Goal: Task Accomplishment & Management: Complete application form

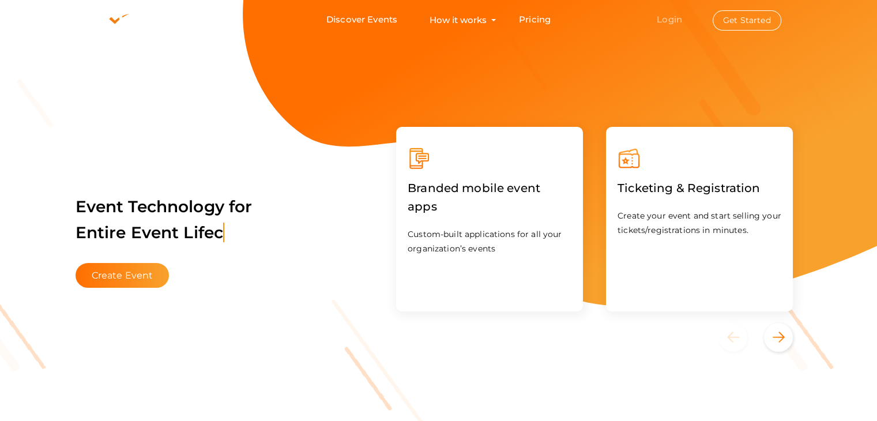
click at [670, 17] on link "Login" at bounding box center [669, 19] width 25 height 11
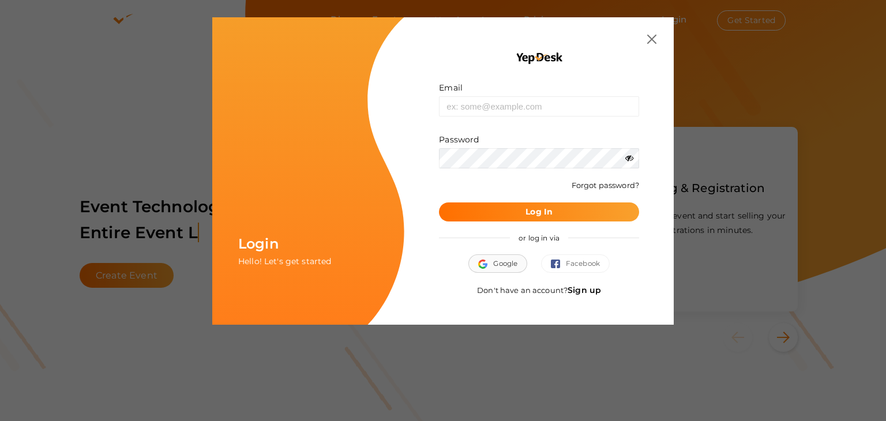
click at [516, 266] on span "Google" at bounding box center [497, 264] width 39 height 12
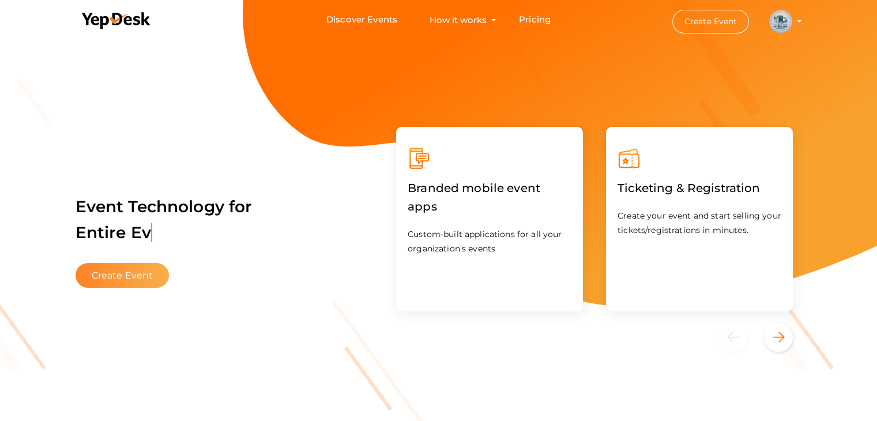
click at [133, 277] on button "Create Event" at bounding box center [123, 275] width 94 height 25
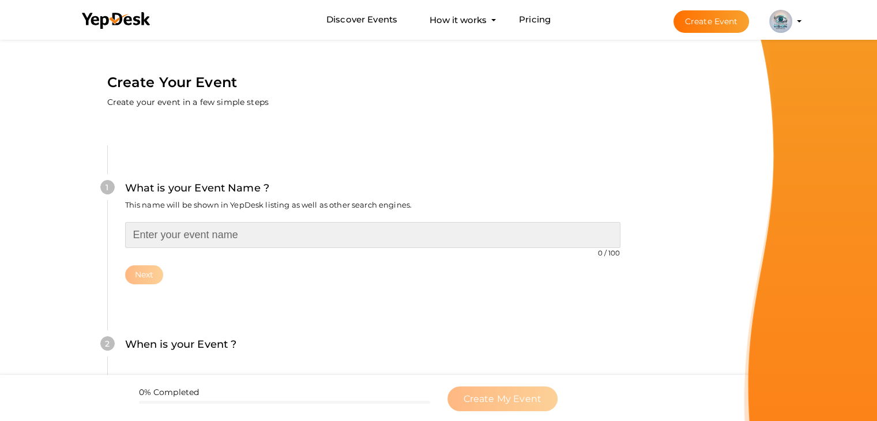
click at [194, 241] on input "text" at bounding box center [372, 235] width 495 height 26
click at [197, 236] on input "text" at bounding box center [372, 235] width 495 height 26
paste input "29th Edition of Computer Vision"
click at [202, 237] on input "29th Edition of Computer Vision" at bounding box center [372, 235] width 495 height 26
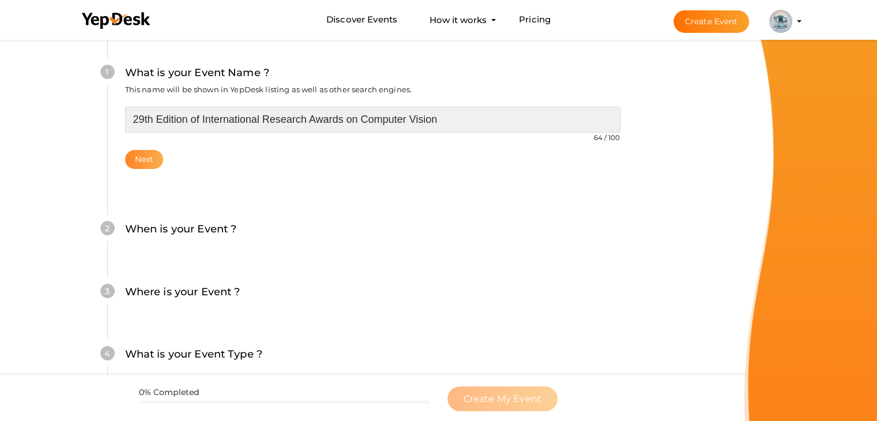
type input "29th Edition of International Research Awards on Computer Vision"
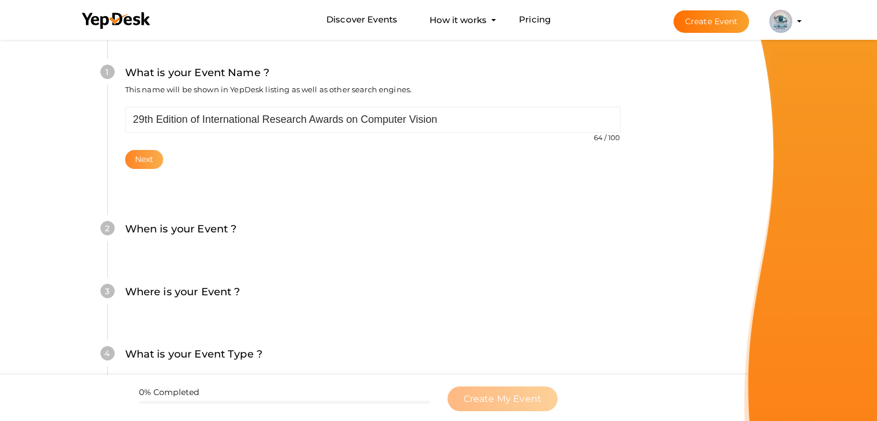
click at [148, 166] on button "Next" at bounding box center [144, 159] width 39 height 19
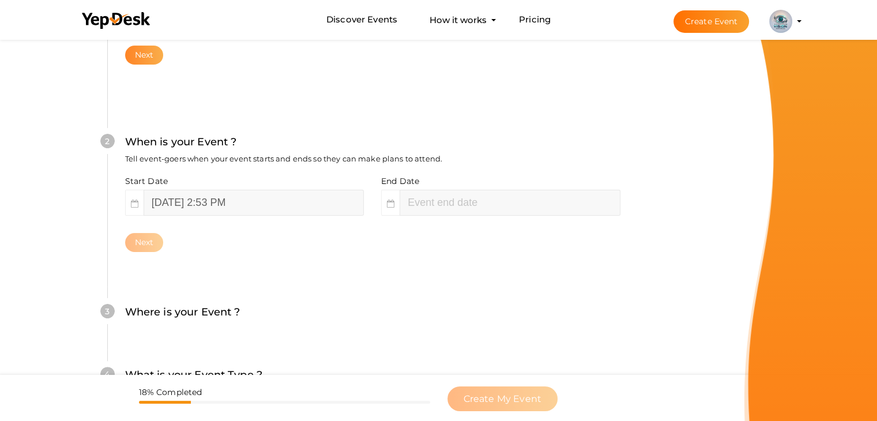
scroll to position [237, 0]
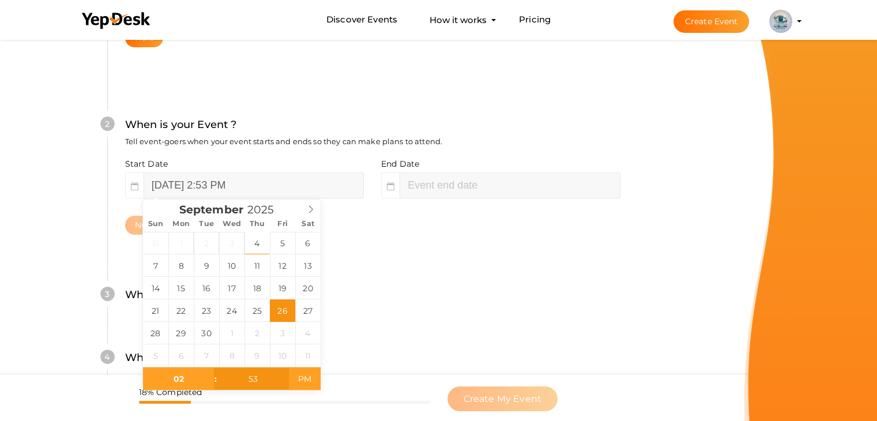
type input "September 26, 2025 2:53 AM"
click at [306, 384] on span "AM" at bounding box center [305, 378] width 32 height 23
type input "01"
type input "September 26, 2025 1:53 AM"
click at [210, 386] on span at bounding box center [210, 385] width 8 height 12
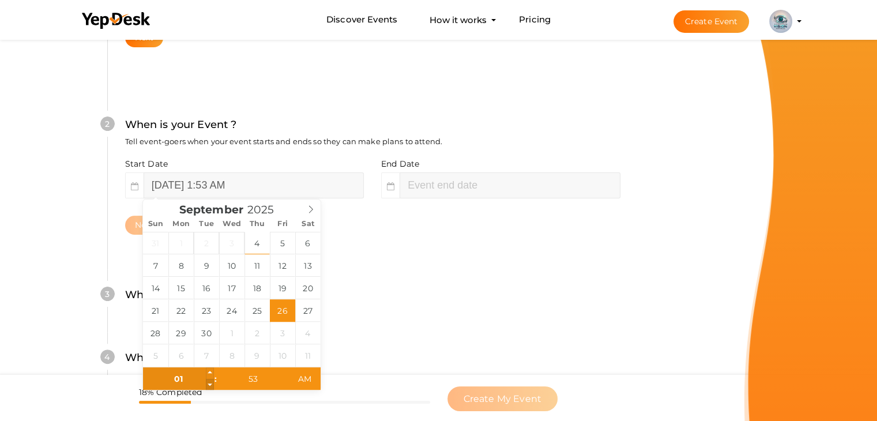
type input "12"
type input "September 26, 2025 12:53 AM"
click at [210, 386] on span at bounding box center [210, 385] width 8 height 12
type input "01"
type input "September 26, 2025 1:53 AM"
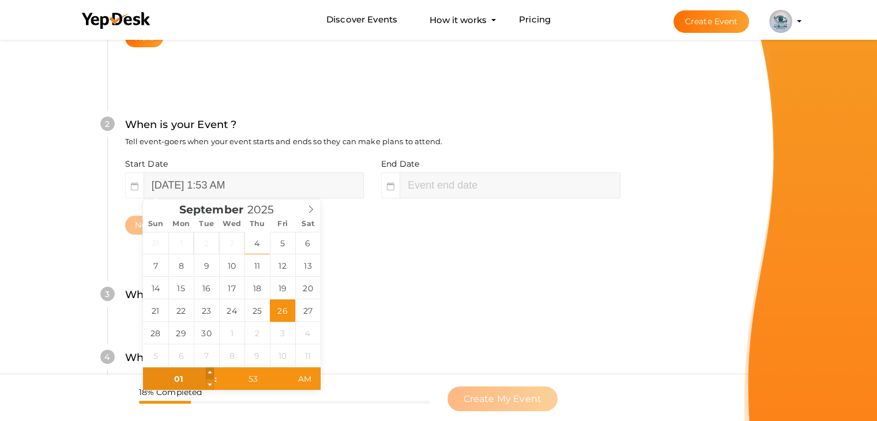
click at [210, 377] on span at bounding box center [210, 373] width 8 height 12
type input "02"
type input "September 26, 2025 2:53 AM"
click at [209, 374] on span at bounding box center [210, 373] width 8 height 12
type input "03"
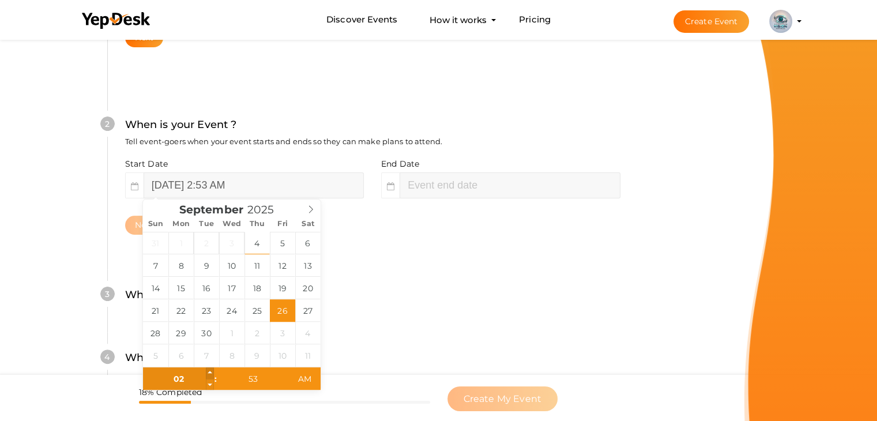
type input "September 26, 2025 3:53 AM"
click at [209, 374] on span at bounding box center [210, 373] width 8 height 12
type input "04"
type input "September 26, 2025 4:53 AM"
click at [209, 374] on span at bounding box center [210, 373] width 8 height 12
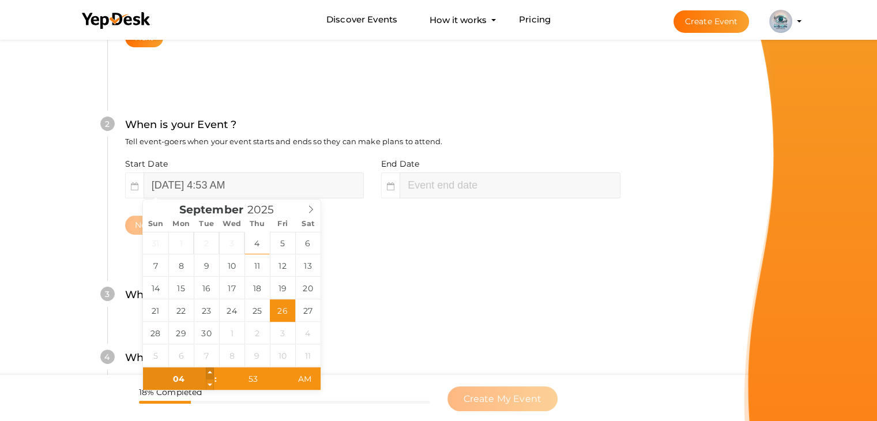
type input "05"
type input "September 26, 2025 5:53 AM"
click at [209, 374] on span at bounding box center [210, 373] width 8 height 12
type input "52"
type input "September 26, 2025 5:52 AM"
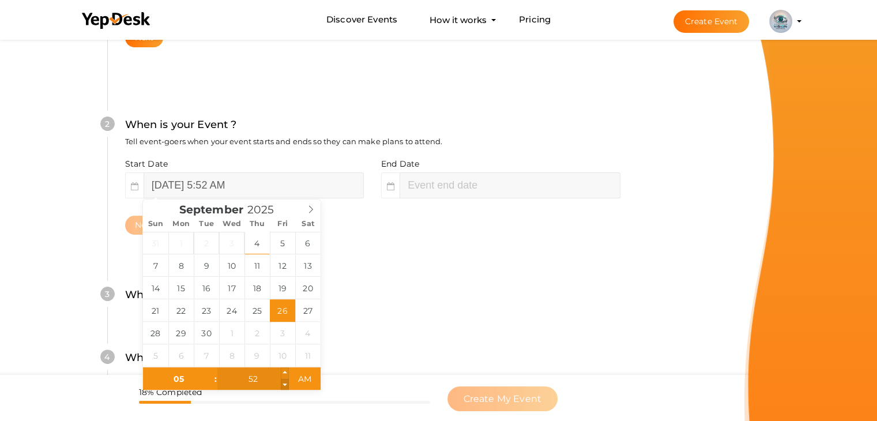
click at [286, 386] on span at bounding box center [285, 385] width 8 height 12
type input "51"
type input "September 26, 2025 5:51 AM"
click at [286, 386] on span at bounding box center [285, 385] width 8 height 12
type input "50"
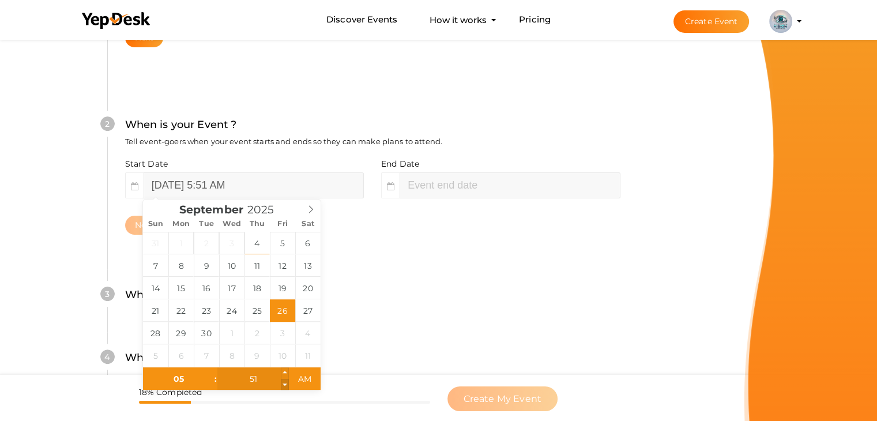
type input "September 26, 2025 5:50 AM"
click at [286, 386] on span at bounding box center [285, 385] width 8 height 12
type input "49"
type input "September 26, 2025 5:49 AM"
click at [286, 386] on span at bounding box center [285, 385] width 8 height 12
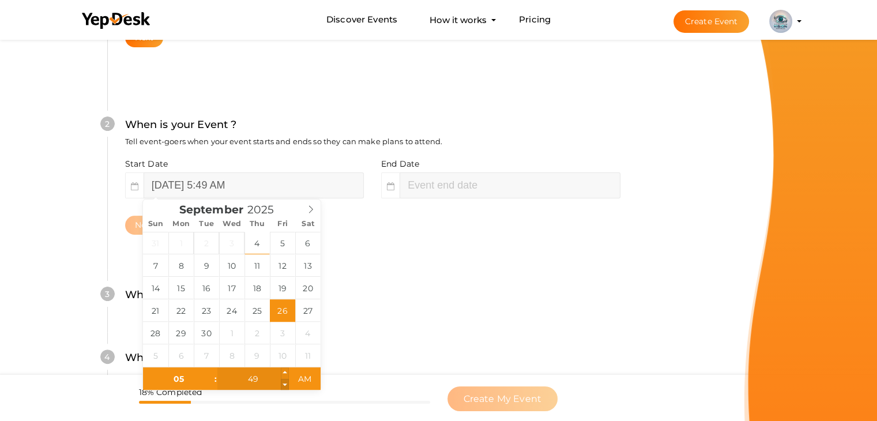
type input "48"
type input "September 26, 2025 5:48 AM"
click at [286, 386] on span at bounding box center [285, 385] width 8 height 12
type input "47"
type input "September 26, 2025 5:47 AM"
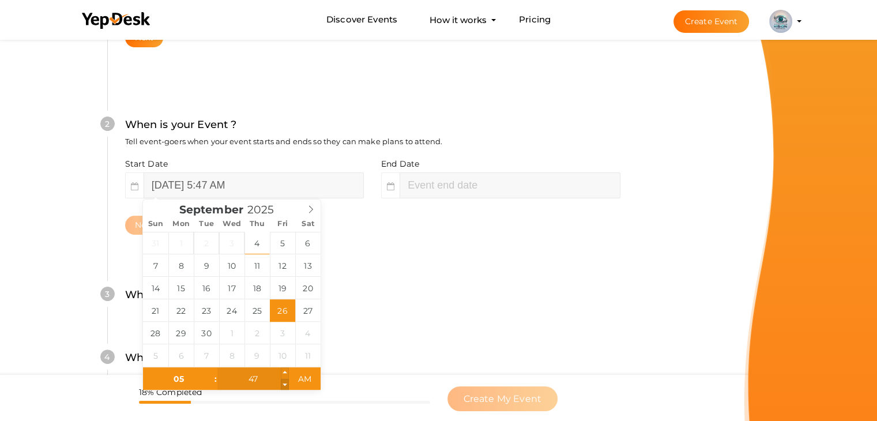
click at [286, 386] on span at bounding box center [285, 385] width 8 height 12
type input "46"
type input "September 26, 2025 5:46 AM"
click at [286, 386] on span at bounding box center [285, 385] width 8 height 12
type input "45"
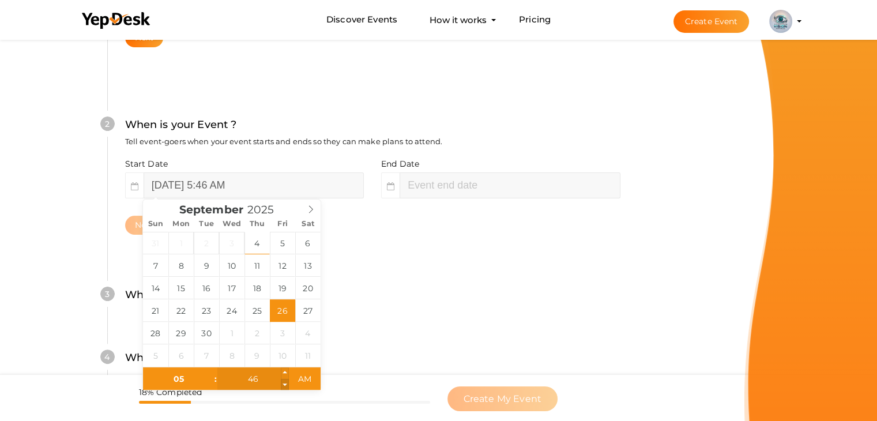
type input "September 26, 2025 5:45 AM"
click at [286, 386] on span at bounding box center [285, 385] width 8 height 12
type input "44"
type input "September 26, 2025 5:44 AM"
click at [286, 386] on span at bounding box center [285, 385] width 8 height 12
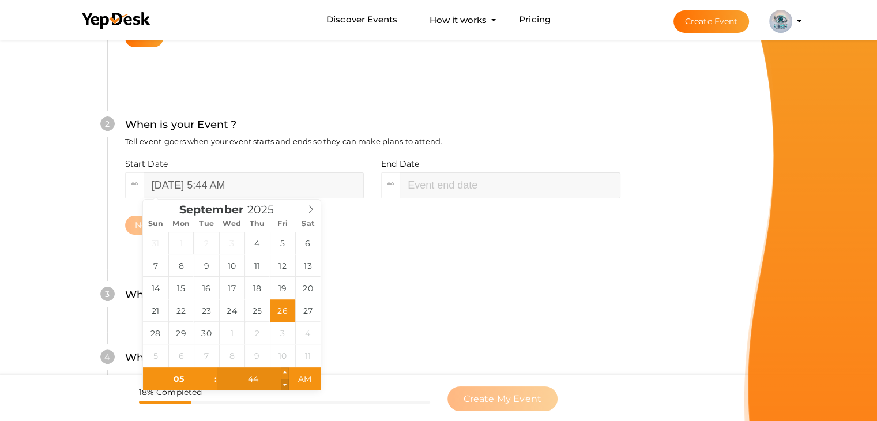
type input "43"
type input "September 26, 2025 5:43 AM"
click at [286, 386] on span at bounding box center [285, 385] width 8 height 12
type input "42"
type input "September 26, 2025 5:42 AM"
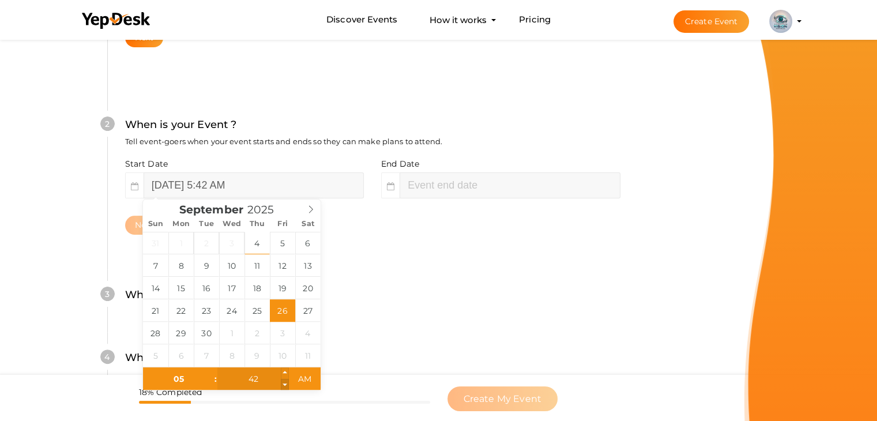
click at [286, 386] on span at bounding box center [285, 385] width 8 height 12
type input "41"
type input "September 26, 2025 5:41 AM"
click at [286, 386] on span at bounding box center [285, 385] width 8 height 12
type input "40"
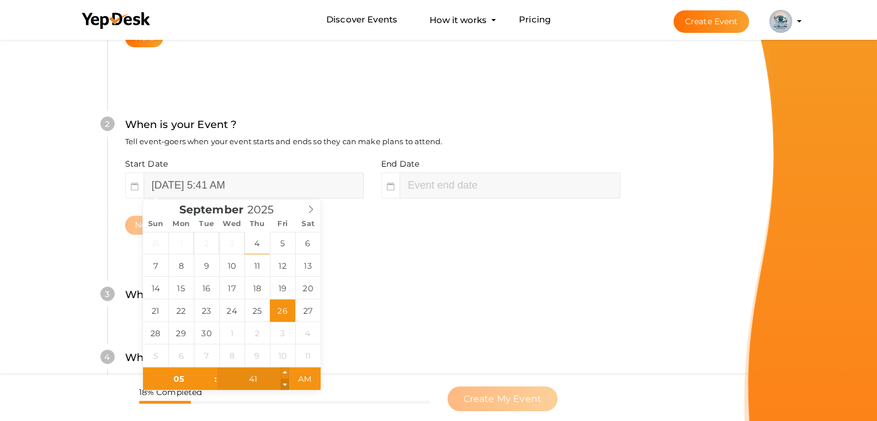
type input "September 26, 2025 5:40 AM"
click at [286, 386] on span at bounding box center [285, 385] width 8 height 12
type input "39"
type input "September 26, 2025 5:39 AM"
click at [286, 386] on span at bounding box center [285, 385] width 8 height 12
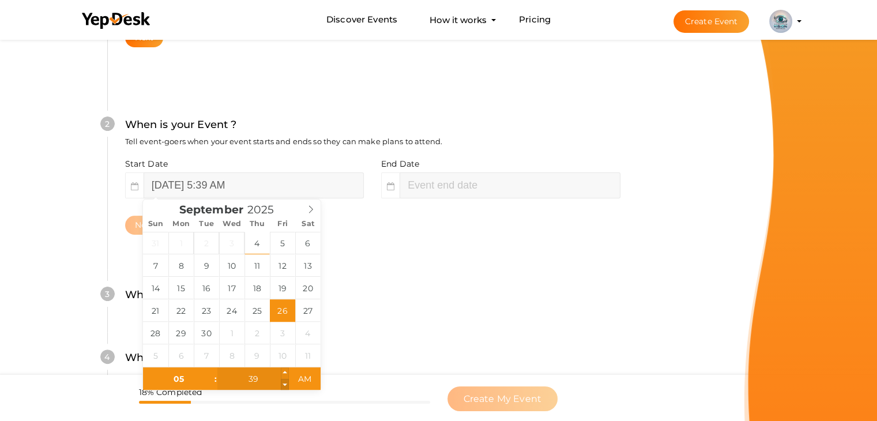
type input "38"
type input "September 26, 2025 5:38 AM"
click at [286, 386] on span at bounding box center [285, 385] width 8 height 12
type input "37"
type input "September 26, 2025 5:37 AM"
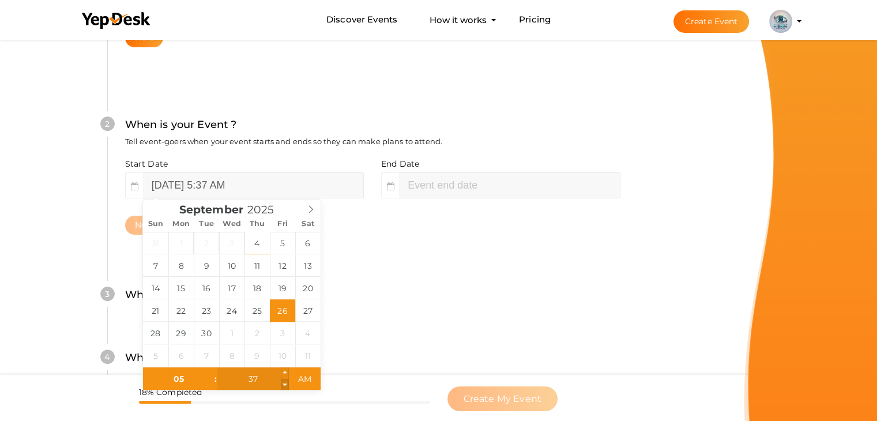
click at [286, 386] on span at bounding box center [285, 385] width 8 height 12
type input "36"
type input "September 26, 2025 5:36 AM"
click at [286, 386] on span at bounding box center [285, 385] width 8 height 12
type input "35"
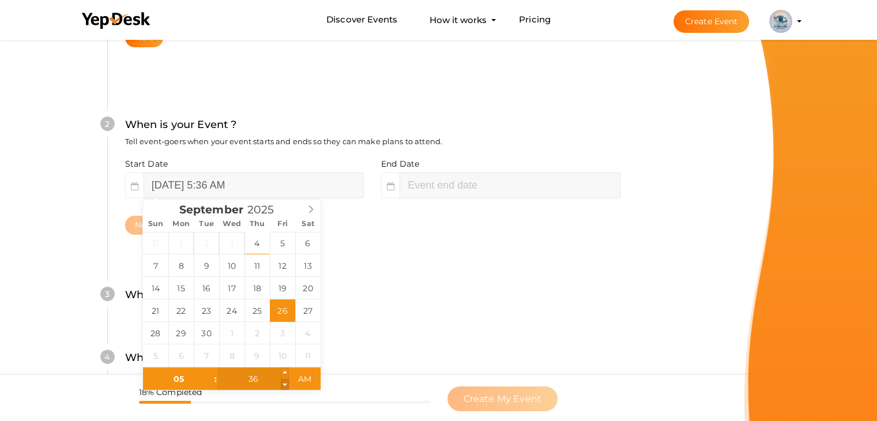
type input "September 26, 2025 5:35 AM"
click at [286, 386] on span at bounding box center [285, 385] width 8 height 12
type input "34"
type input "September 26, 2025 5:34 AM"
click at [286, 386] on span at bounding box center [285, 385] width 8 height 12
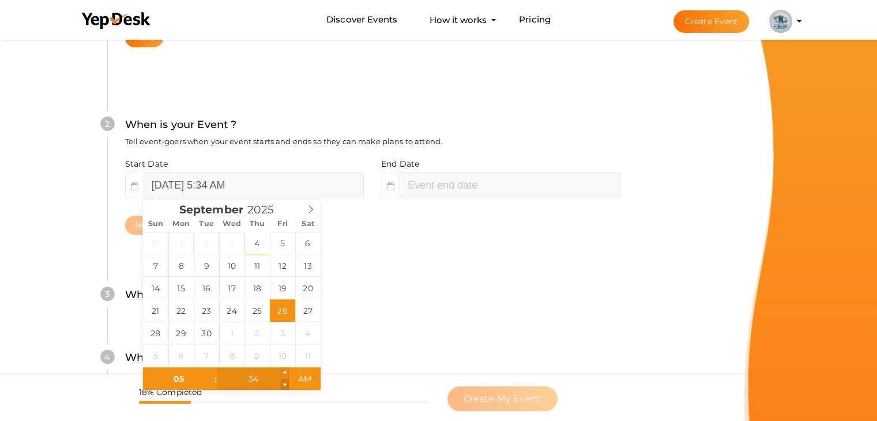
type input "33"
type input "September 26, 2025 5:33 AM"
click at [286, 386] on span at bounding box center [285, 385] width 8 height 12
type input "32"
type input "September 26, 2025 5:32 AM"
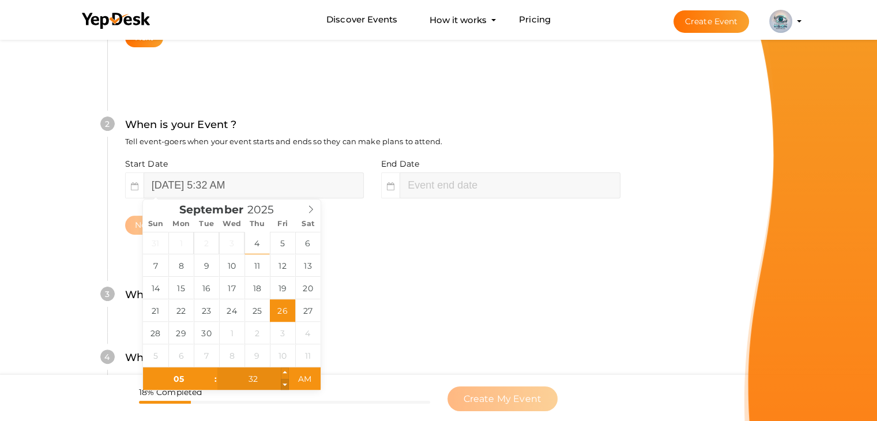
click at [286, 386] on span at bounding box center [285, 385] width 8 height 12
type input "31"
type input "September 26, 2025 5:31 AM"
click at [286, 386] on span at bounding box center [285, 385] width 8 height 12
type input "30"
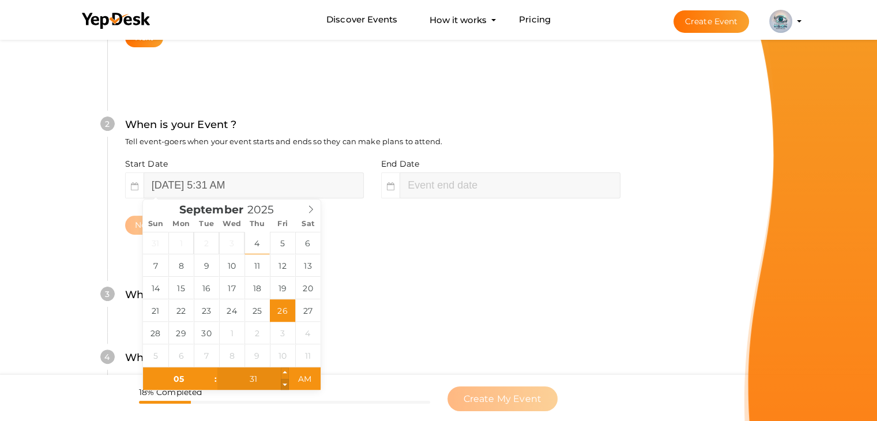
type input "September 26, 2025 5:30 AM"
click at [286, 386] on span at bounding box center [285, 385] width 8 height 12
type input "29"
type input "September 26, 2025 5:29 AM"
click at [286, 386] on span at bounding box center [285, 385] width 8 height 12
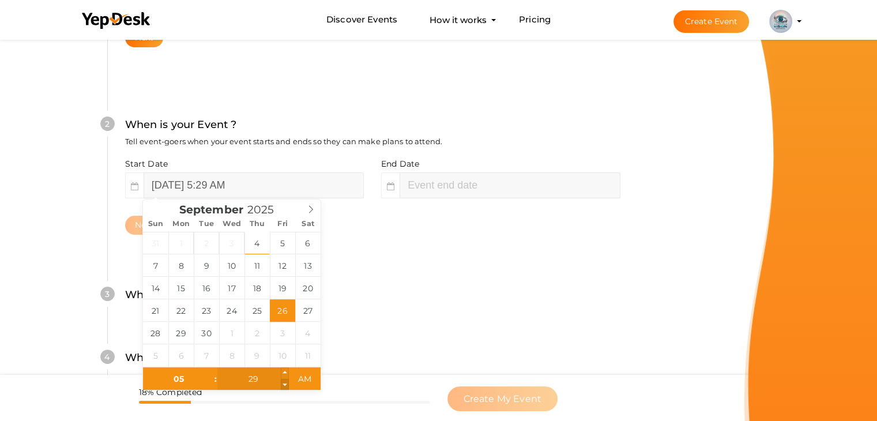
type input "28"
type input "September 26, 2025 5:28 AM"
click at [286, 386] on span at bounding box center [285, 385] width 8 height 12
type input "27"
type input "September 26, 2025 5:27 AM"
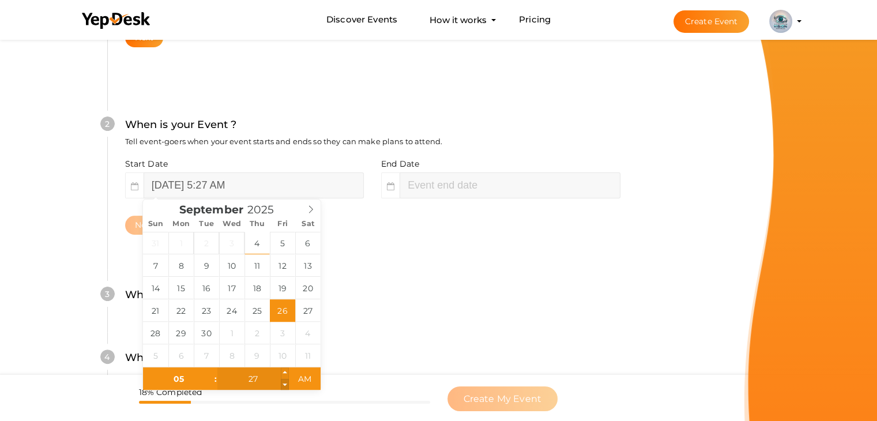
click at [286, 386] on span at bounding box center [285, 385] width 8 height 12
type input "26"
type input "September 26, 2025 5:26 AM"
click at [286, 386] on span at bounding box center [285, 385] width 8 height 12
type input "25"
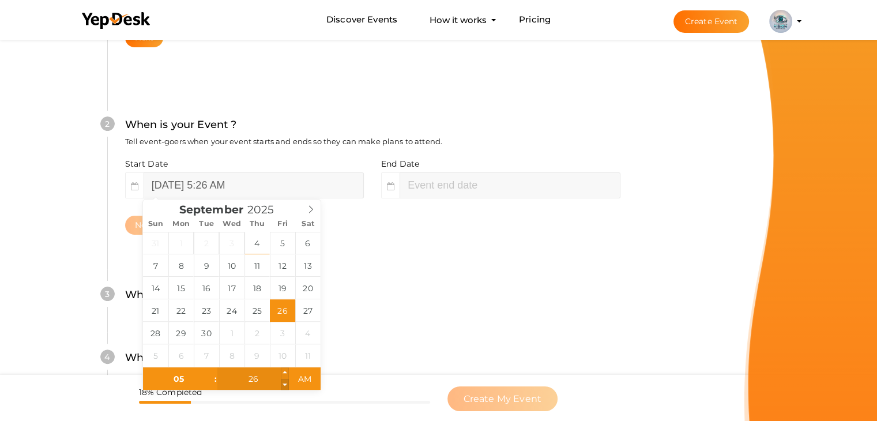
type input "September 26, 2025 5:25 AM"
click at [286, 386] on span at bounding box center [285, 385] width 8 height 12
type input "24"
type input "September 26, 2025 5:24 AM"
click at [286, 386] on span at bounding box center [285, 385] width 8 height 12
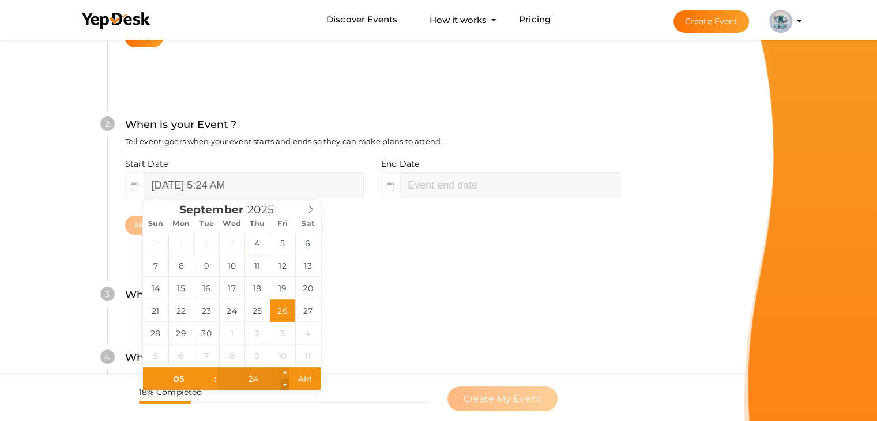
type input "23"
type input "September 26, 2025 5:23 AM"
click at [286, 386] on span at bounding box center [285, 385] width 8 height 12
type input "22"
type input "September 26, 2025 5:22 AM"
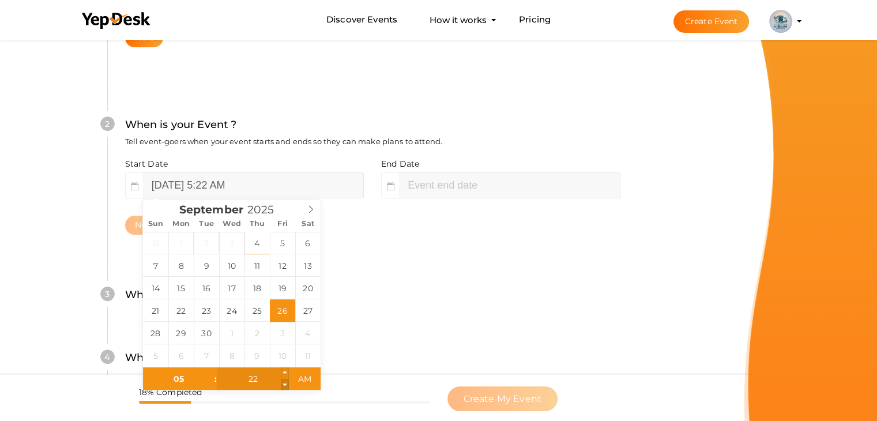
click at [286, 386] on span at bounding box center [285, 385] width 8 height 12
type input "21"
type input "September 26, 2025 5:21 AM"
click at [286, 386] on span at bounding box center [285, 385] width 8 height 12
type input "20"
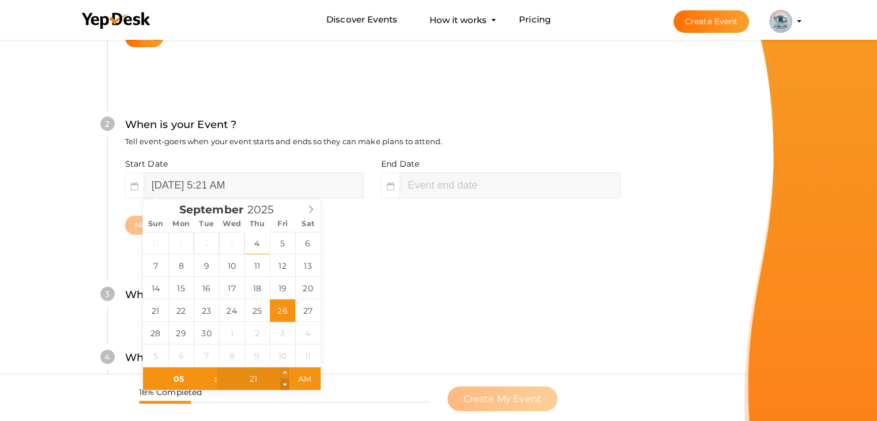
type input "September 26, 2025 5:20 AM"
click at [286, 386] on span at bounding box center [285, 385] width 8 height 12
type input "19"
type input "September 26, 2025 5:19 AM"
click at [286, 386] on span at bounding box center [285, 385] width 8 height 12
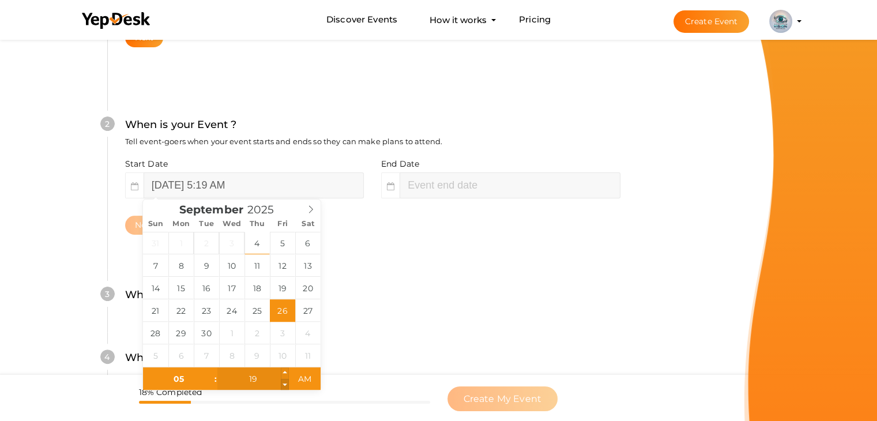
type input "18"
type input "September 26, 2025 5:18 AM"
click at [286, 386] on span at bounding box center [285, 385] width 8 height 12
type input "17"
type input "September 26, 2025 5:17 AM"
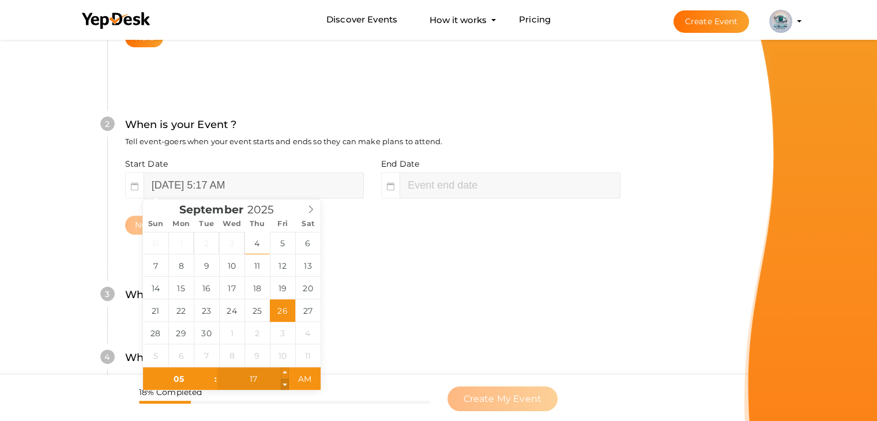
click at [286, 386] on span at bounding box center [285, 385] width 8 height 12
type input "16"
type input "September 26, 2025 5:16 AM"
click at [286, 386] on span at bounding box center [285, 385] width 8 height 12
type input "15"
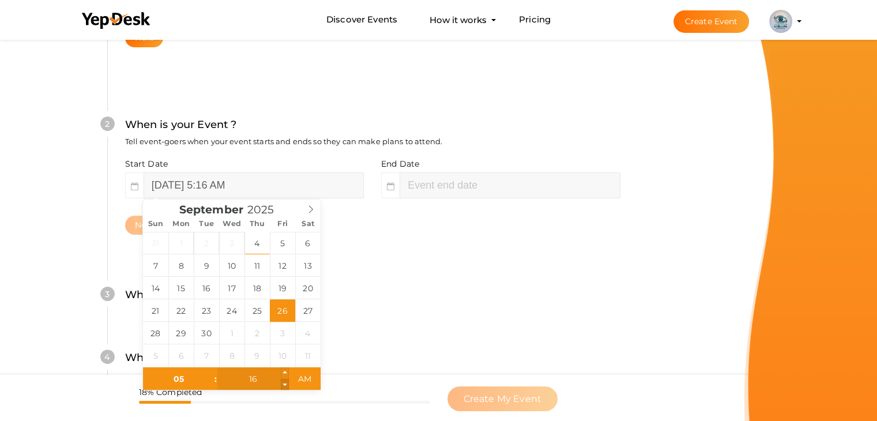
type input "September 26, 2025 5:15 AM"
click at [286, 386] on span at bounding box center [285, 385] width 8 height 12
type input "14"
type input "September 26, 2025 5:14 AM"
click at [286, 386] on span at bounding box center [285, 385] width 8 height 12
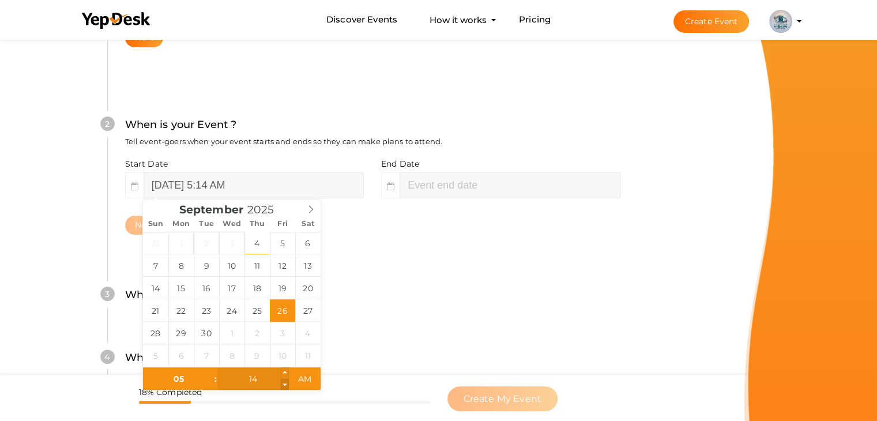
type input "13"
type input "September 26, 2025 5:13 AM"
click at [286, 386] on span at bounding box center [285, 385] width 8 height 12
type input "12"
type input "September 26, 2025 5:12 AM"
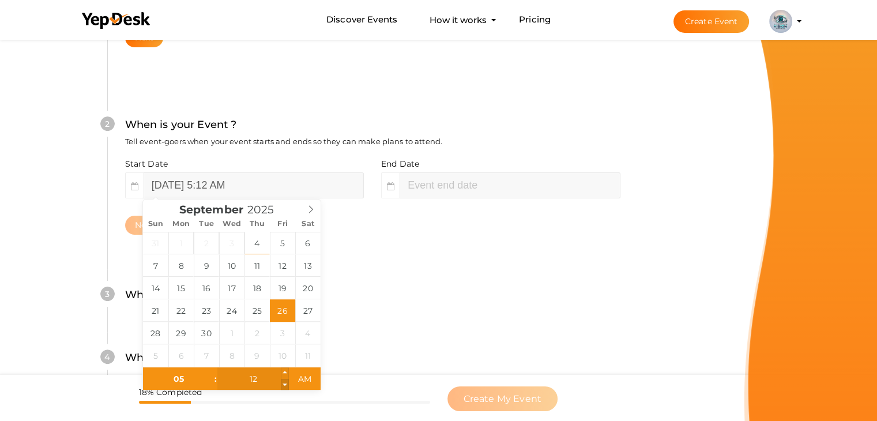
click at [286, 386] on span at bounding box center [285, 385] width 8 height 12
type input "11"
type input "September 26, 2025 5:11 AM"
click at [286, 386] on span at bounding box center [285, 385] width 8 height 12
type input "10"
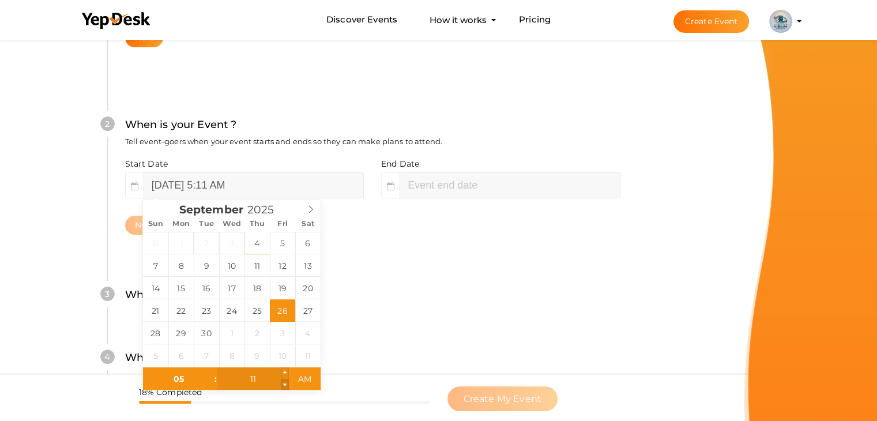
type input "September 26, 2025 5:10 AM"
click at [286, 386] on span at bounding box center [285, 385] width 8 height 12
type input "09"
type input "September 26, 2025 5:09 AM"
click at [286, 386] on span at bounding box center [285, 385] width 8 height 12
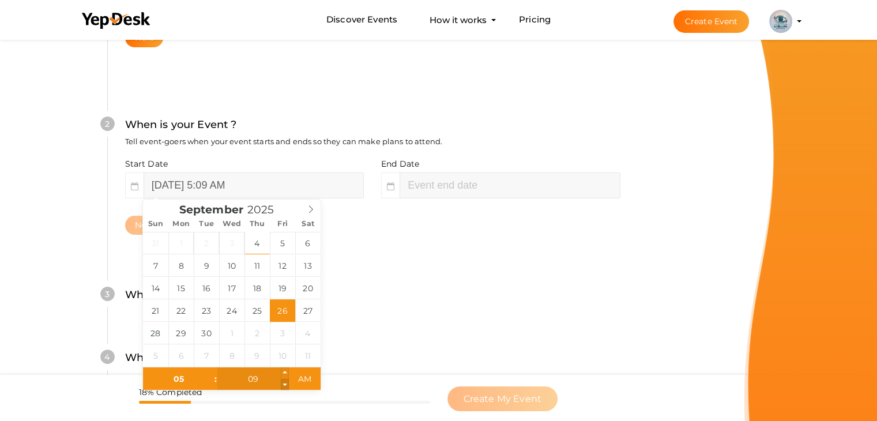
type input "08"
type input "September 26, 2025 5:08 AM"
click at [286, 386] on span at bounding box center [285, 385] width 8 height 12
type input "07"
type input "September 26, 2025 5:07 AM"
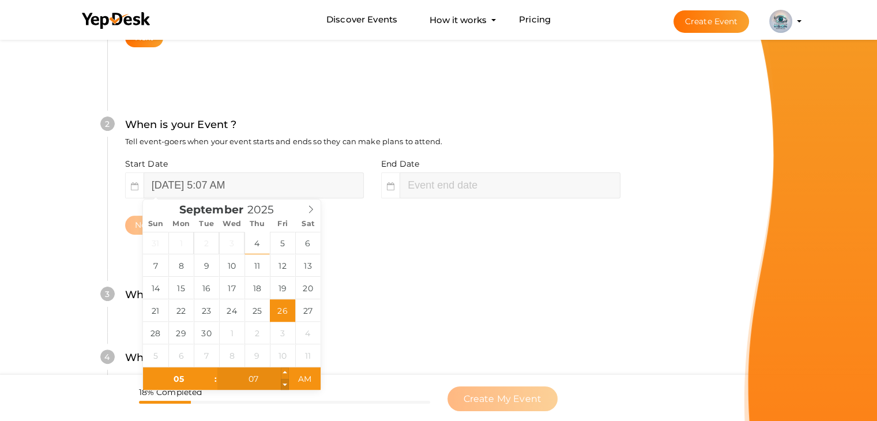
click at [286, 386] on span at bounding box center [285, 385] width 8 height 12
type input "06"
type input "September 26, 2025 5:06 AM"
click at [286, 386] on span at bounding box center [285, 385] width 8 height 12
type input "05"
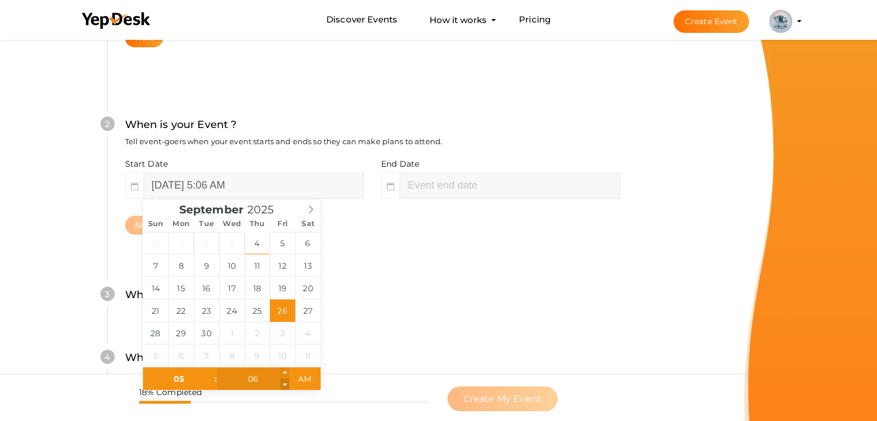
type input "September 26, 2025 5:05 AM"
click at [286, 386] on span at bounding box center [285, 385] width 8 height 12
type input "04"
type input "September 26, 2025 5:04 AM"
click at [286, 386] on span at bounding box center [285, 385] width 8 height 12
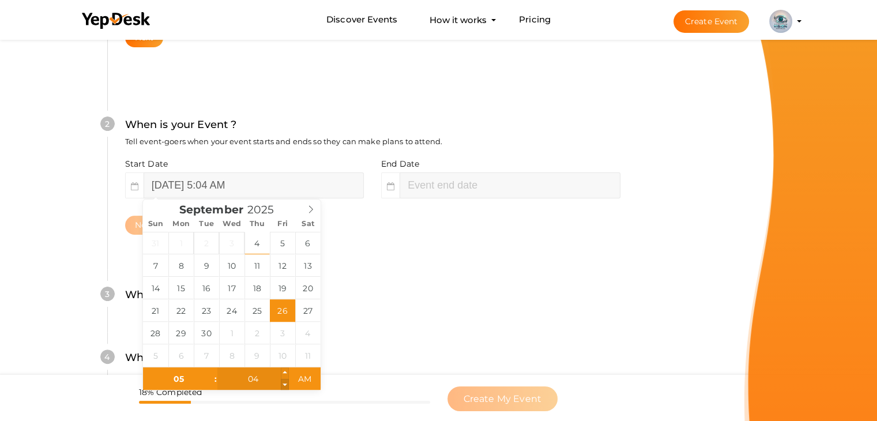
type input "03"
type input "September 26, 2025 5:03 AM"
click at [286, 386] on span at bounding box center [285, 385] width 8 height 12
type input "02"
type input "September 26, 2025 5:02 AM"
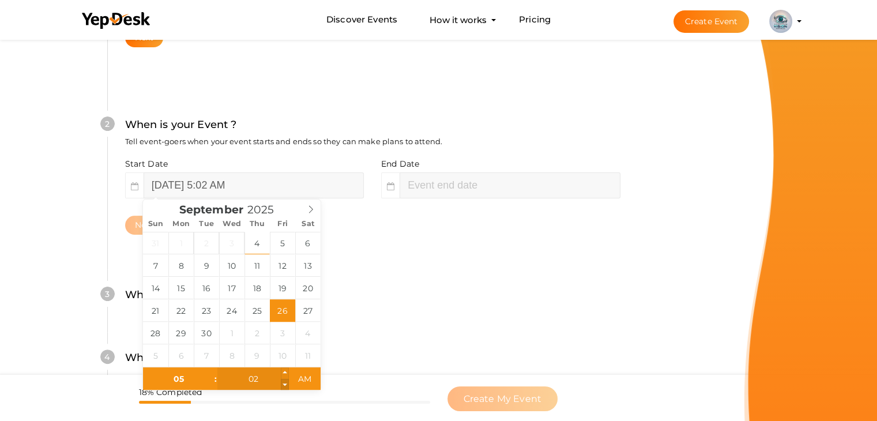
click at [286, 386] on span at bounding box center [285, 385] width 8 height 12
type input "01"
type input "September 26, 2025 5:01 AM"
click at [286, 386] on span at bounding box center [285, 385] width 8 height 12
type input "00"
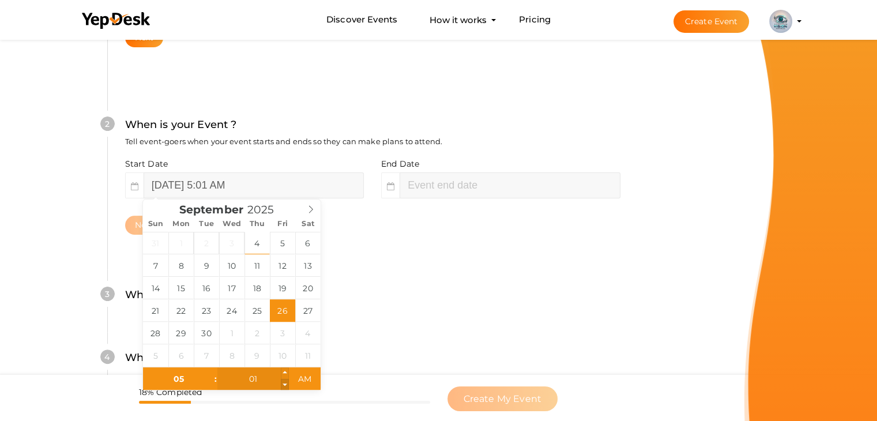
type input "September 26, 2025 5:00 AM"
click at [286, 386] on span at bounding box center [285, 385] width 8 height 12
type input "07"
type input "September 26, 2025 7:00 AM"
click at [358, 365] on div "What is your Event Type ? Choose the right event type." at bounding box center [372, 363] width 495 height 28
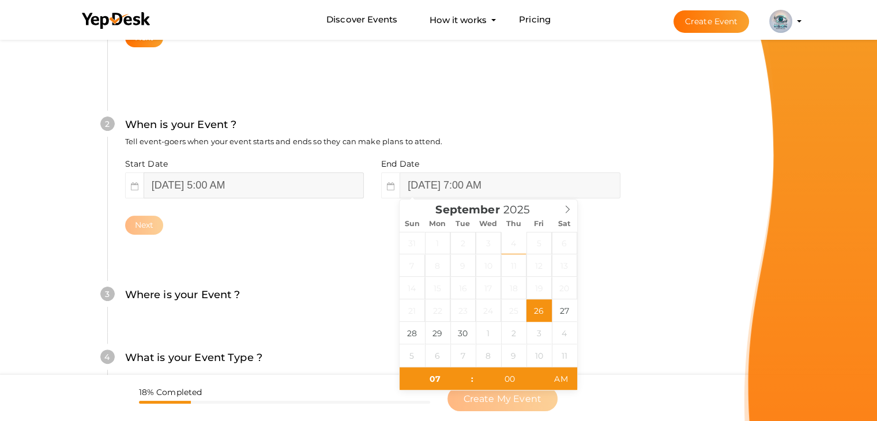
click at [294, 187] on input "September 26, 2025 5:00 AM" at bounding box center [254, 185] width 220 height 26
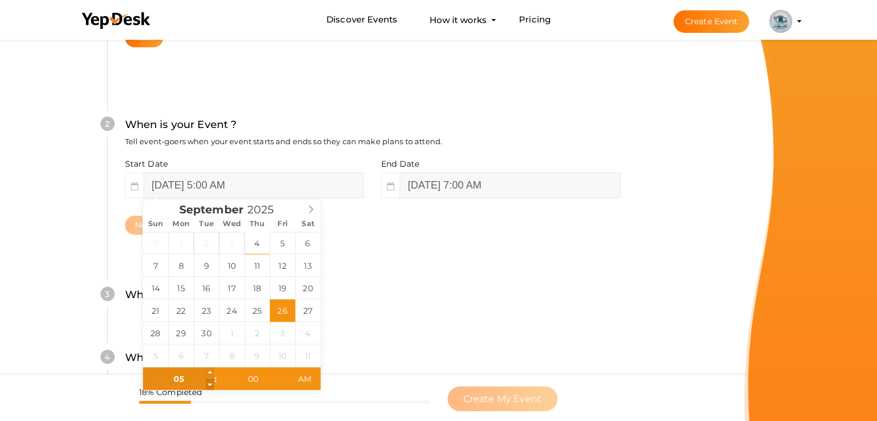
type input "04"
type input "September 26, 2025 4:00 AM"
click at [212, 383] on span at bounding box center [210, 385] width 8 height 12
type input "03"
type input "September 26, 2025 3:00 AM"
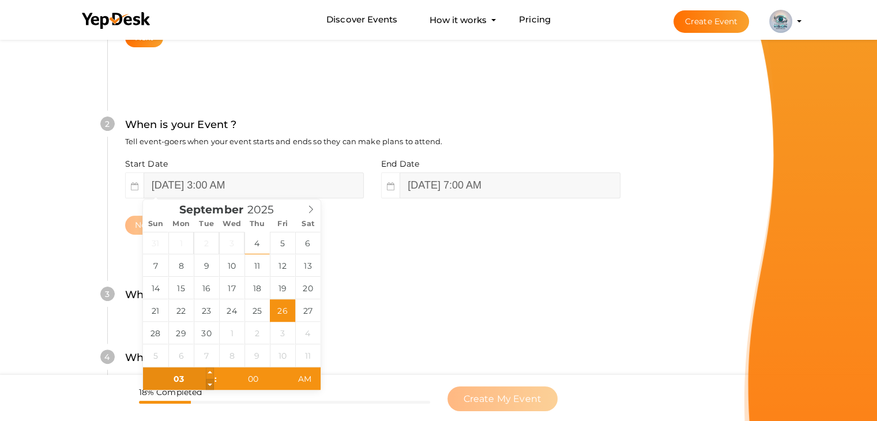
click at [212, 383] on span at bounding box center [210, 385] width 8 height 12
type input "04"
type input "September 26, 2025 4:00 AM"
click at [210, 372] on span at bounding box center [210, 373] width 8 height 12
type input "05"
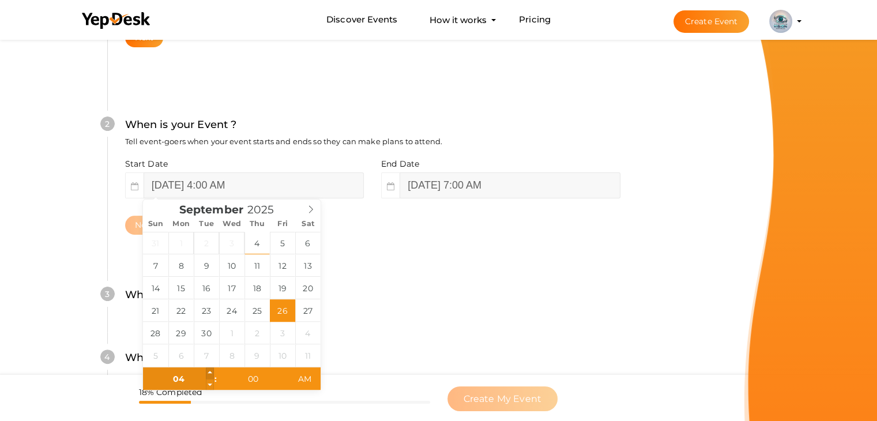
type input "September 26, 2025 5:00 AM"
click at [210, 372] on span at bounding box center [210, 373] width 8 height 12
type input "06"
type input "September 26, 2025 6:00 AM"
click at [210, 372] on span at bounding box center [210, 373] width 8 height 12
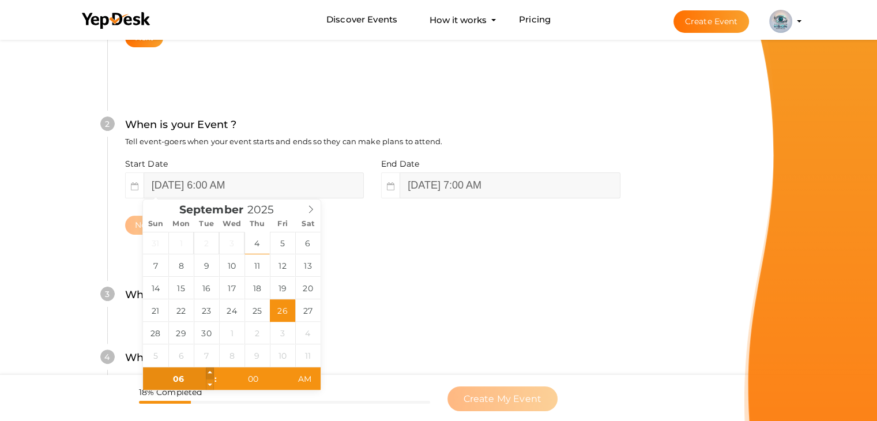
type input "07"
type input "September 26, 2025 7:00 AM"
click at [210, 372] on span at bounding box center [210, 373] width 8 height 12
type input "08"
type input "September 26, 2025 8:00 AM"
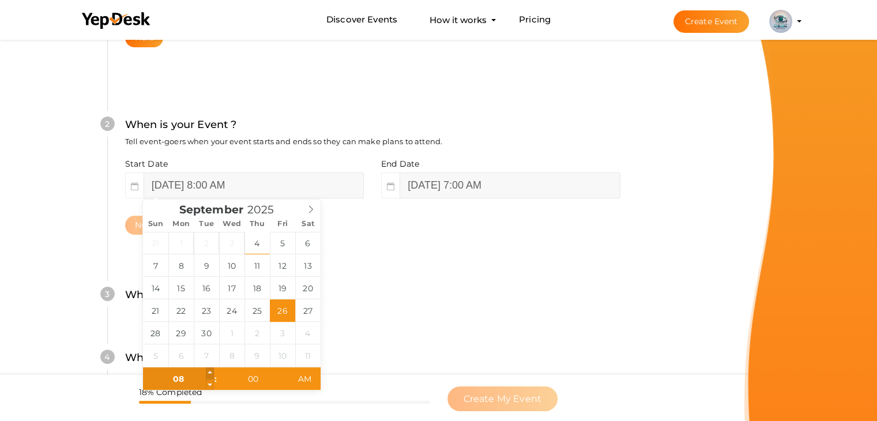
click at [210, 372] on span at bounding box center [210, 373] width 8 height 12
type input "09"
type input "September 26, 2025 9:00 AM"
click at [210, 372] on span at bounding box center [210, 373] width 8 height 12
type input "10"
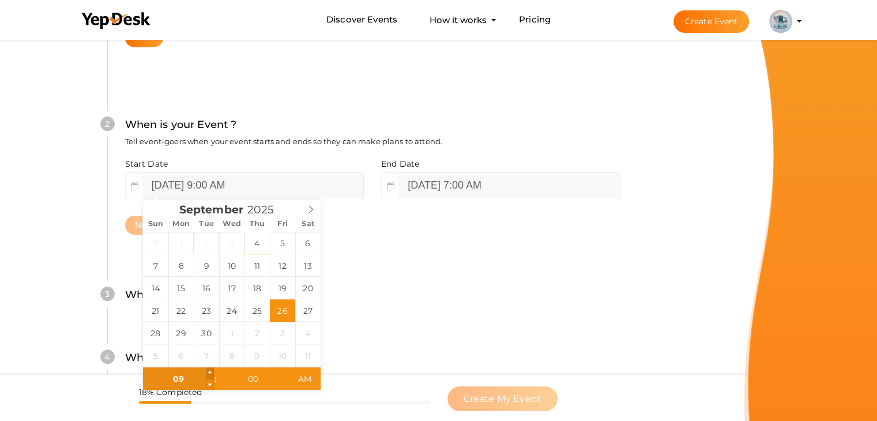
type input "September 26, 2025 10:00 AM"
click at [210, 372] on span at bounding box center [210, 373] width 8 height 12
type input "12"
click at [488, 339] on div "4 What is your Event Type ? Choose the right event type. Registration Ticketing…" at bounding box center [372, 363] width 531 height 63
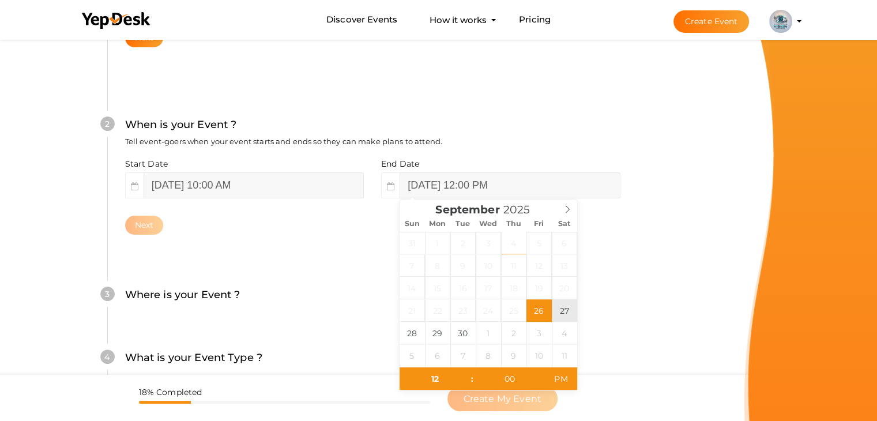
type input "September 27, 2025 12:00 PM"
click at [471, 386] on span ":" at bounding box center [472, 378] width 3 height 23
click at [471, 384] on span ":" at bounding box center [472, 378] width 3 height 23
click at [471, 376] on span ":" at bounding box center [472, 378] width 3 height 23
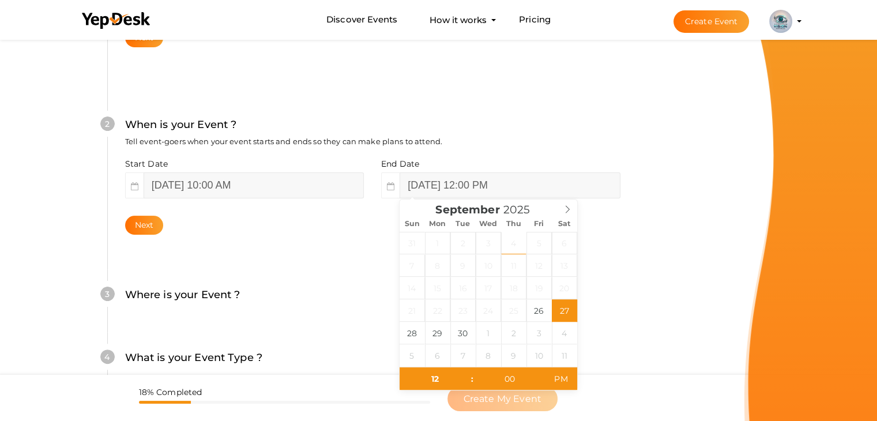
drag, startPoint x: 471, startPoint y: 375, endPoint x: 471, endPoint y: 382, distance: 6.3
click at [471, 381] on span ":" at bounding box center [472, 378] width 3 height 23
click at [471, 382] on span ":" at bounding box center [472, 378] width 3 height 23
click at [471, 383] on span ":" at bounding box center [472, 378] width 3 height 23
click at [458, 382] on input "12" at bounding box center [435, 378] width 71 height 23
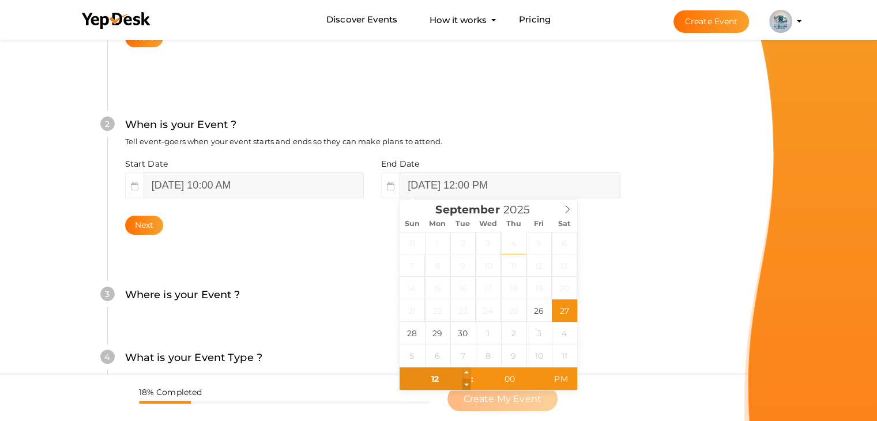
type input "11"
type input "September 27, 2025 11:00 AM"
click at [468, 386] on span at bounding box center [467, 385] width 8 height 12
type input "10"
type input "September 27, 2025 10:00 AM"
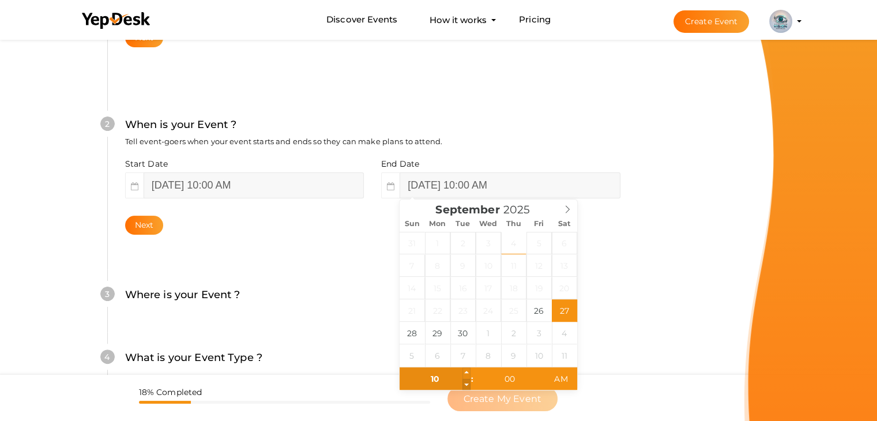
click at [468, 386] on span at bounding box center [467, 385] width 8 height 12
type input "09"
type input "September 27, 2025 9:00 AM"
click at [468, 386] on span at bounding box center [467, 385] width 8 height 12
type input "08"
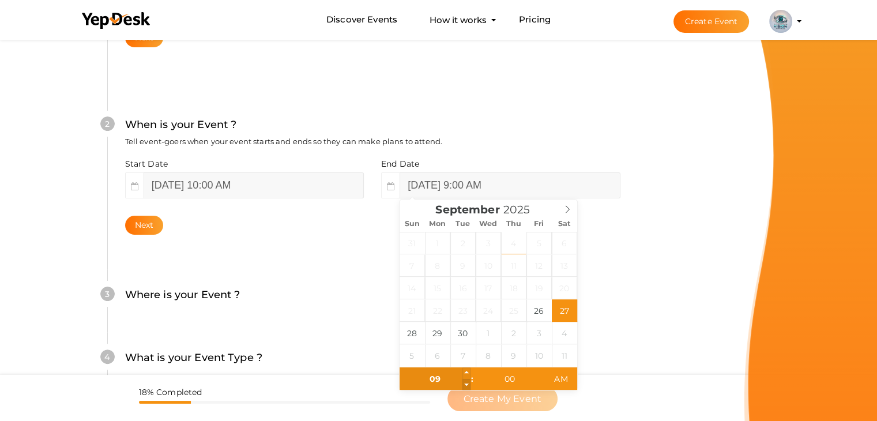
type input "September 27, 2025 8:00 AM"
click at [468, 386] on span at bounding box center [467, 385] width 8 height 12
type input "07"
type input "September 27, 2025 7:00 AM"
click at [468, 386] on span at bounding box center [467, 385] width 8 height 12
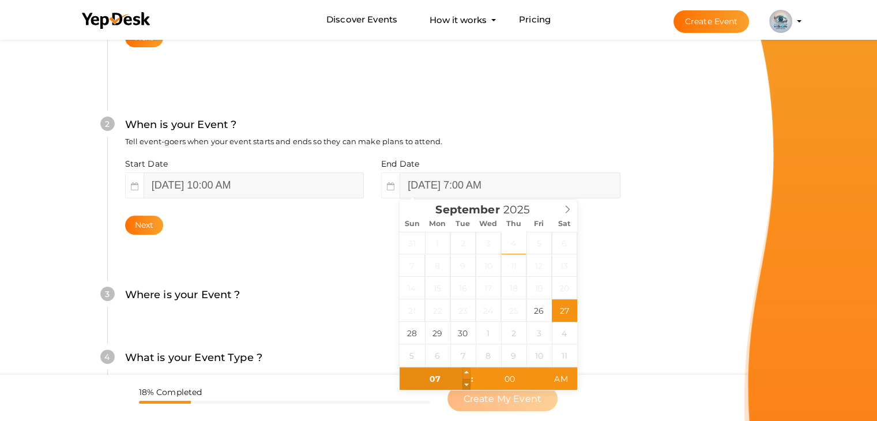
type input "06"
type input "September 27, 2025 6:00 AM"
click at [468, 386] on span at bounding box center [467, 385] width 8 height 12
type input "05"
click at [468, 386] on span at bounding box center [467, 385] width 8 height 12
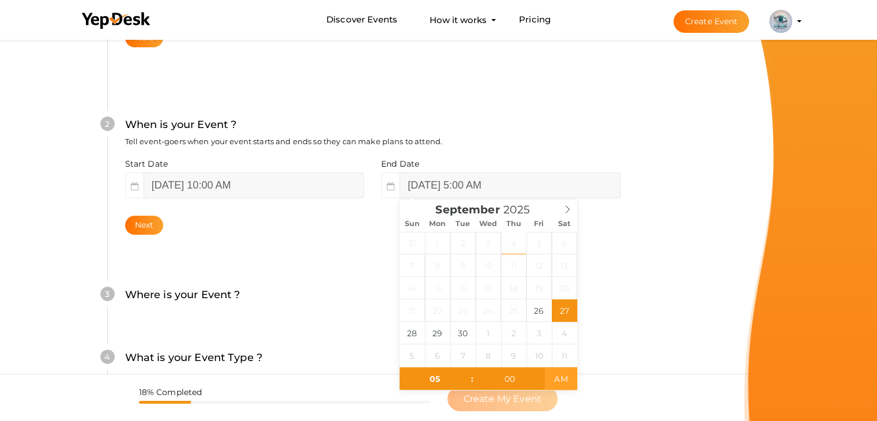
type input "September 27, 2025 5:00 PM"
click at [567, 380] on span "AM" at bounding box center [561, 378] width 32 height 23
click at [604, 328] on div "3 Where is your Event ? Tell event-goers where your event location is. Venue On…" at bounding box center [372, 300] width 531 height 63
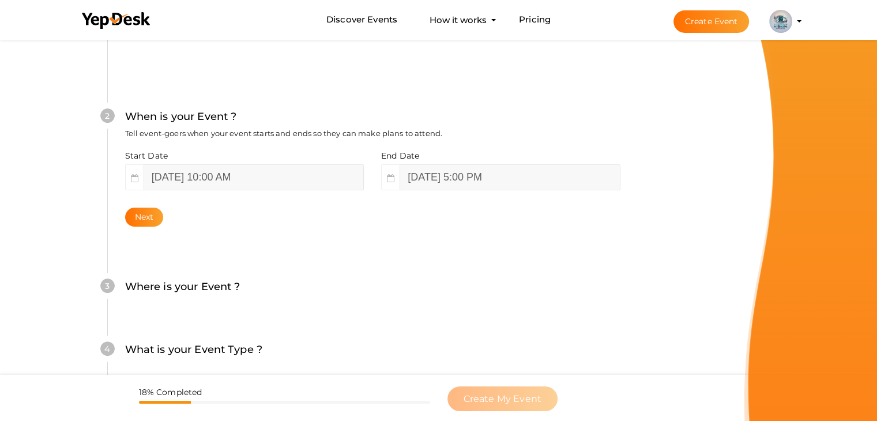
scroll to position [352, 0]
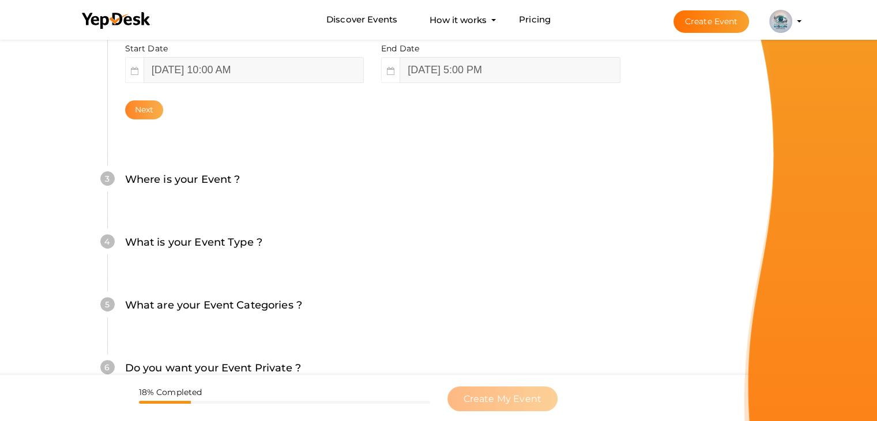
click at [149, 113] on button "Next" at bounding box center [144, 109] width 39 height 19
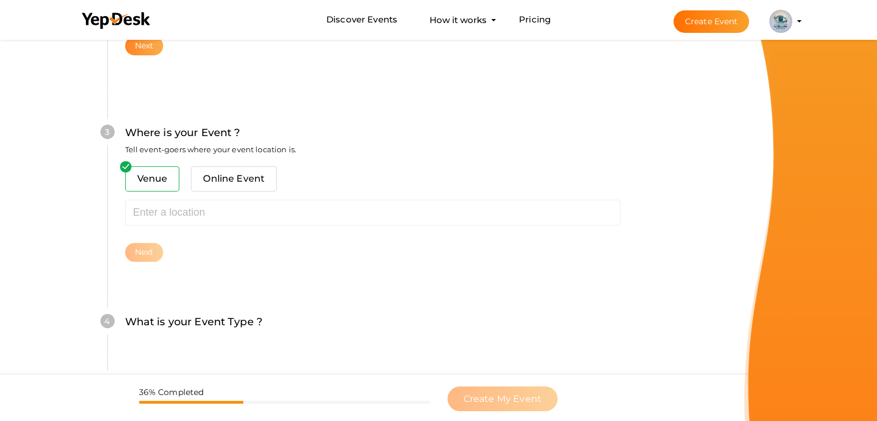
scroll to position [424, 0]
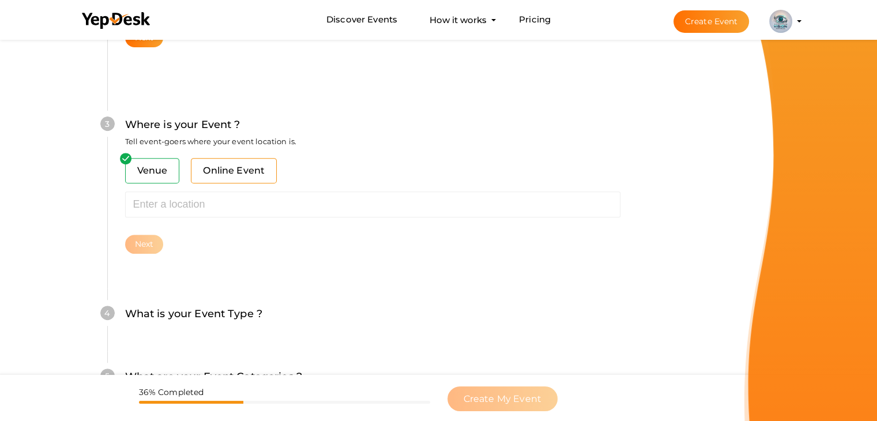
click at [247, 176] on span "Online Event" at bounding box center [234, 170] width 86 height 25
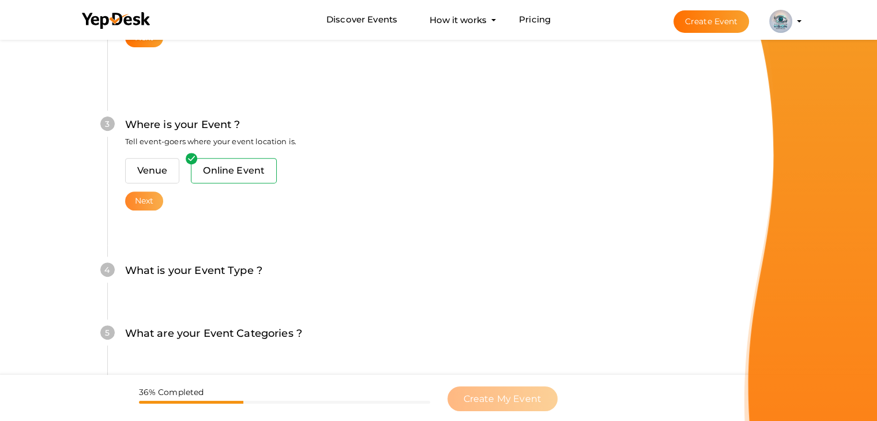
click at [146, 200] on button "Next" at bounding box center [144, 200] width 39 height 19
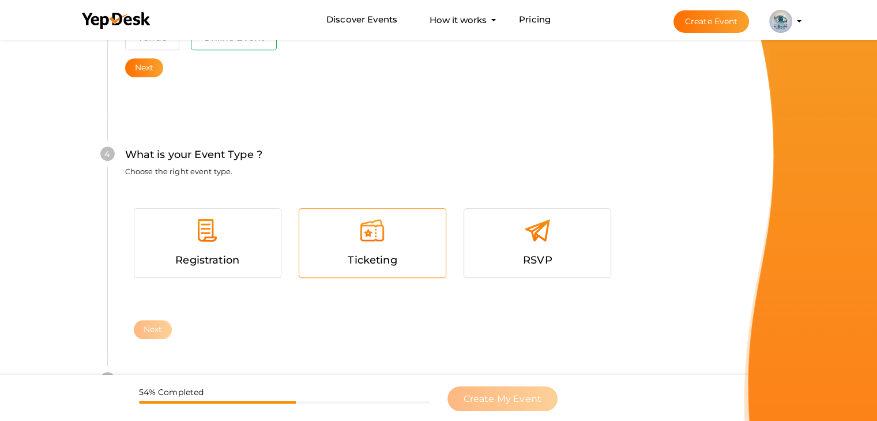
scroll to position [588, 0]
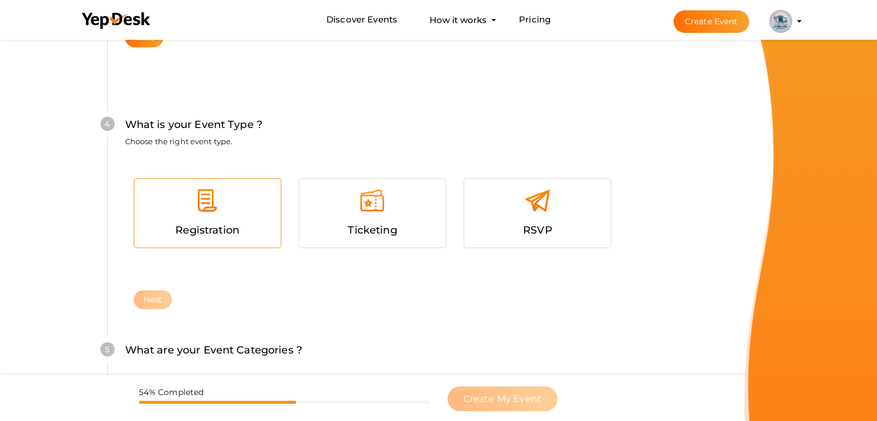
click at [249, 215] on div at bounding box center [207, 204] width 129 height 35
click at [151, 296] on button "Next" at bounding box center [153, 299] width 39 height 19
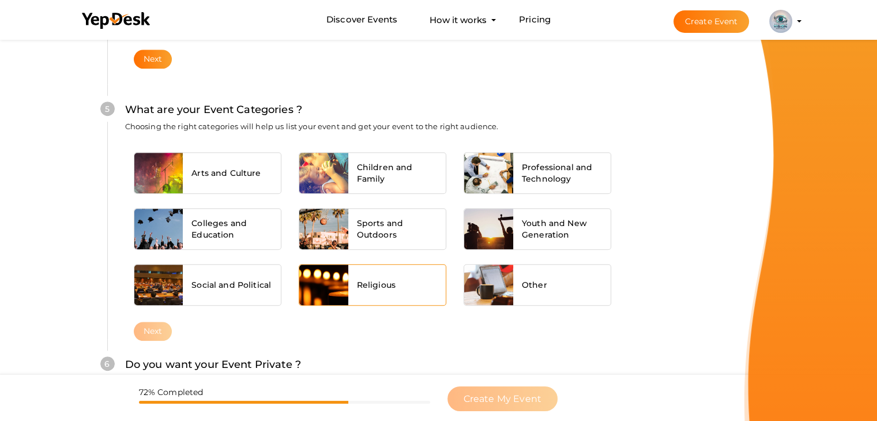
scroll to position [829, 0]
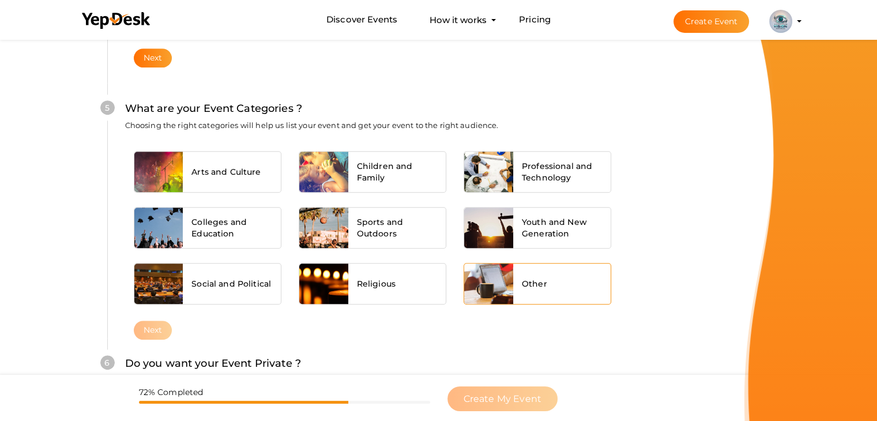
click at [530, 279] on span "Other" at bounding box center [534, 284] width 25 height 12
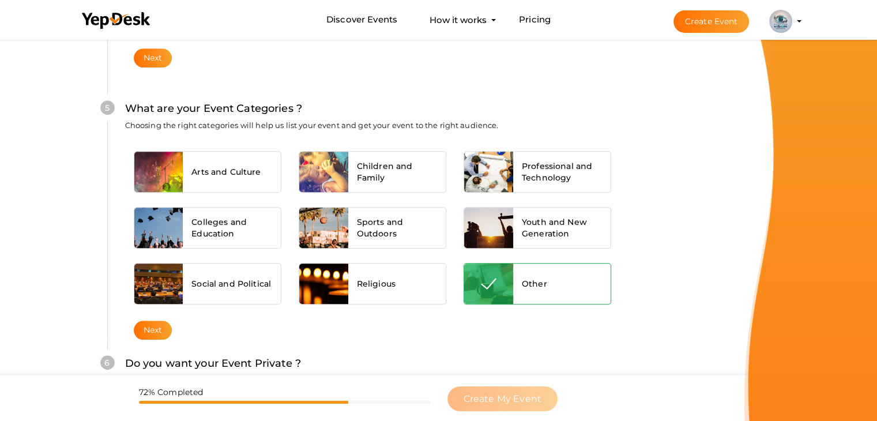
click at [131, 328] on div "Next" at bounding box center [372, 330] width 495 height 19
click at [159, 326] on button "Next" at bounding box center [153, 330] width 39 height 19
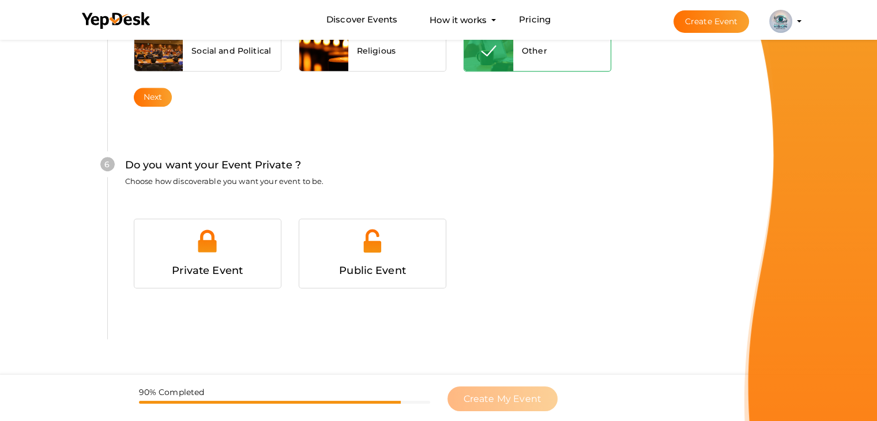
scroll to position [1082, 0]
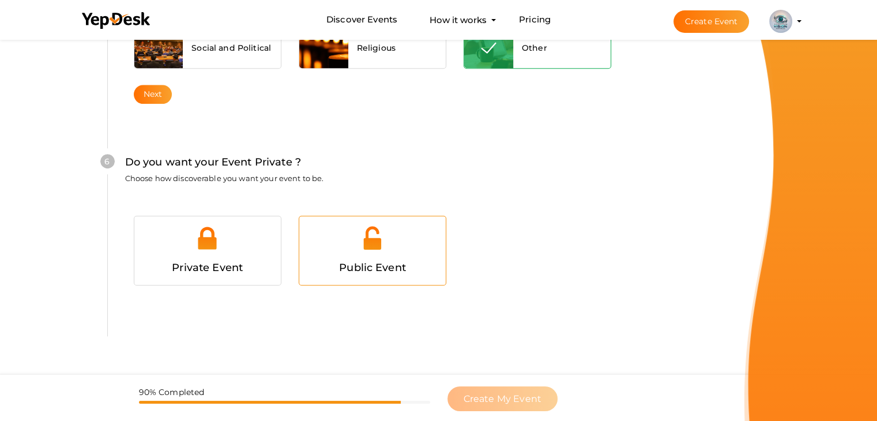
click at [359, 273] on div "Public Event" at bounding box center [372, 250] width 146 height 69
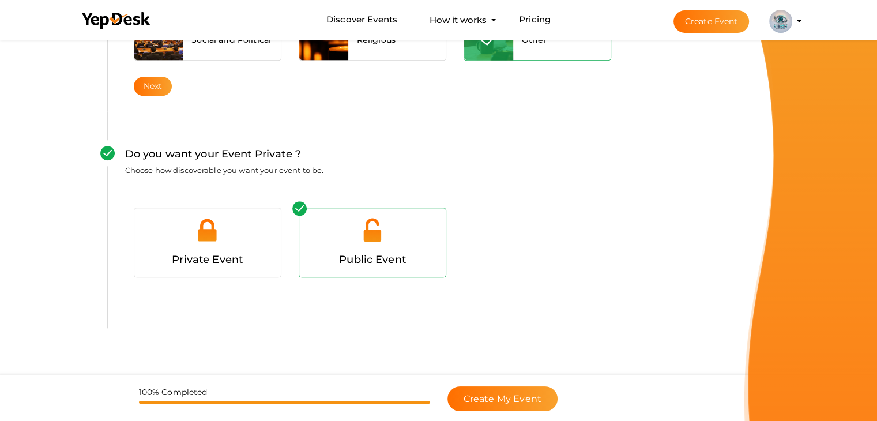
scroll to position [1113, 0]
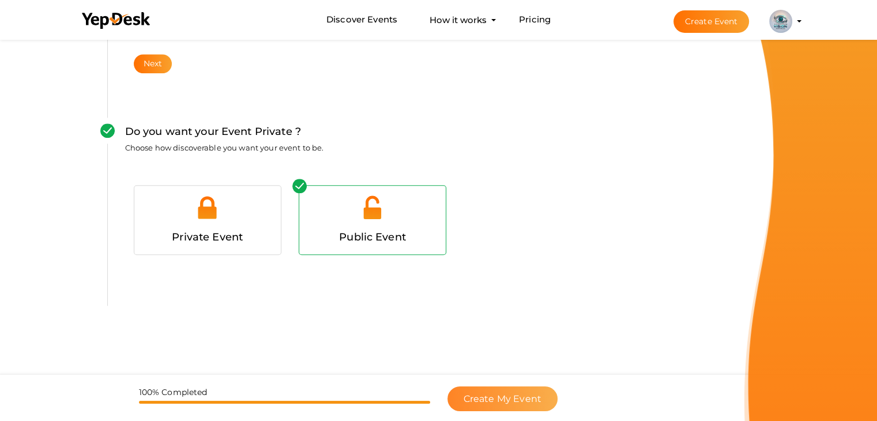
click at [494, 396] on span "Create My Event" at bounding box center [503, 398] width 78 height 11
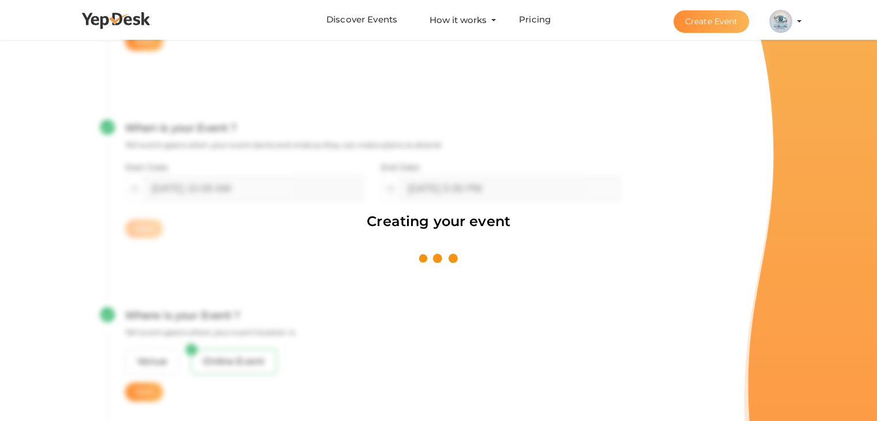
scroll to position [173, 0]
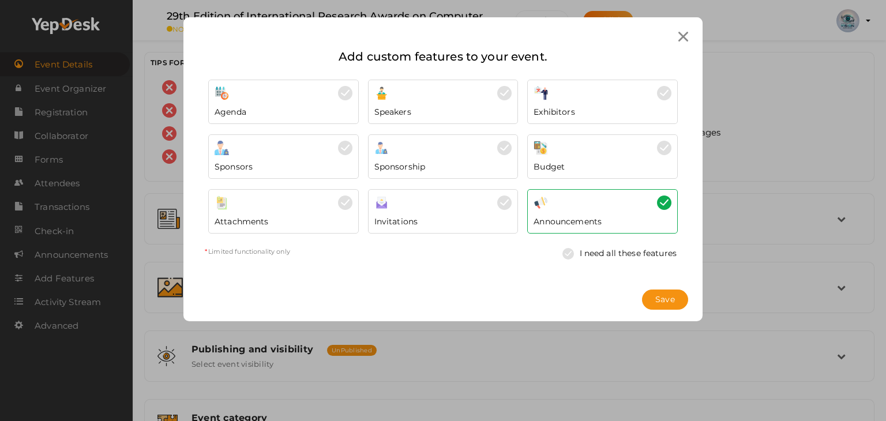
click at [685, 37] on icon at bounding box center [683, 37] width 10 height 10
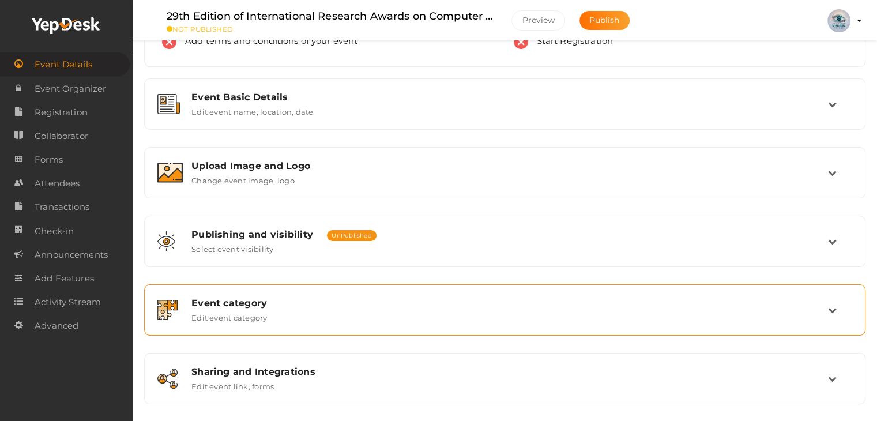
scroll to position [115, 0]
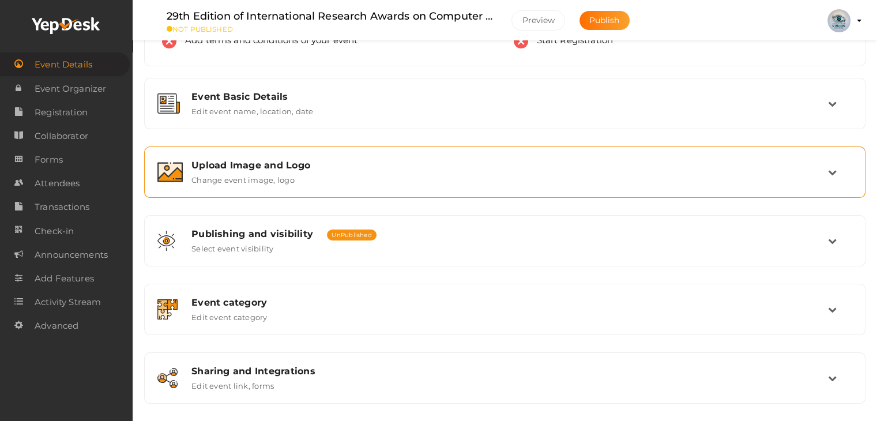
click at [189, 174] on div "Upload Image and Logo Change event image, logo" at bounding box center [505, 172] width 645 height 25
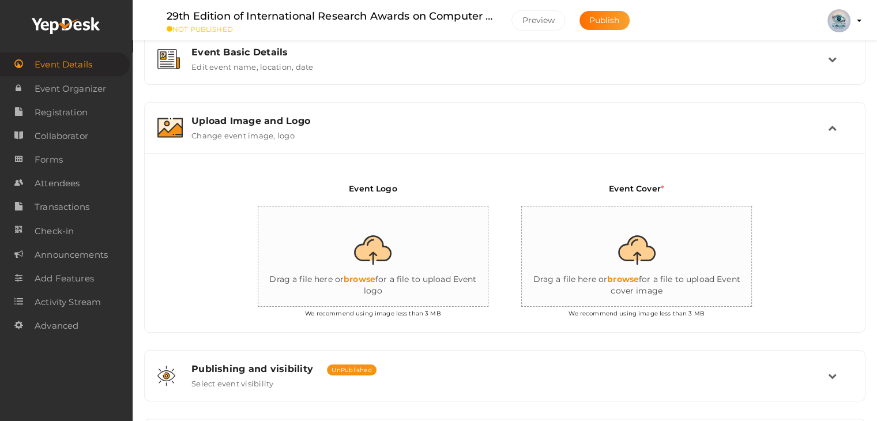
scroll to position [0, 0]
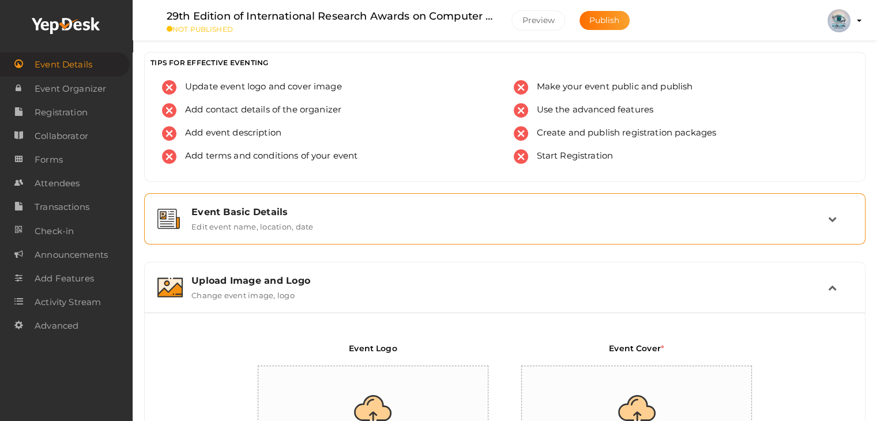
click at [283, 221] on label "Edit event name, location, date" at bounding box center [252, 224] width 122 height 14
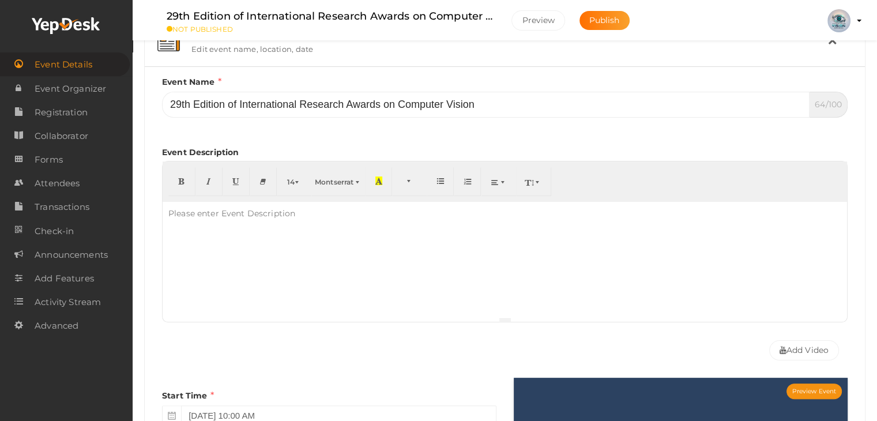
scroll to position [173, 0]
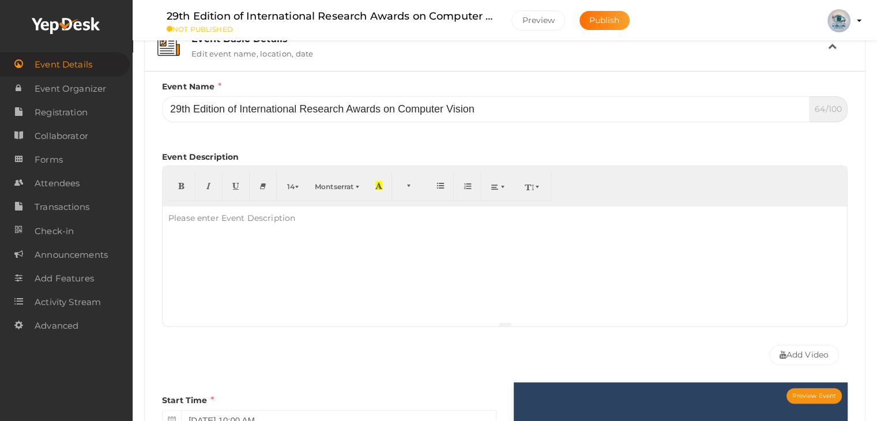
click at [253, 254] on div at bounding box center [505, 263] width 685 height 115
paste div
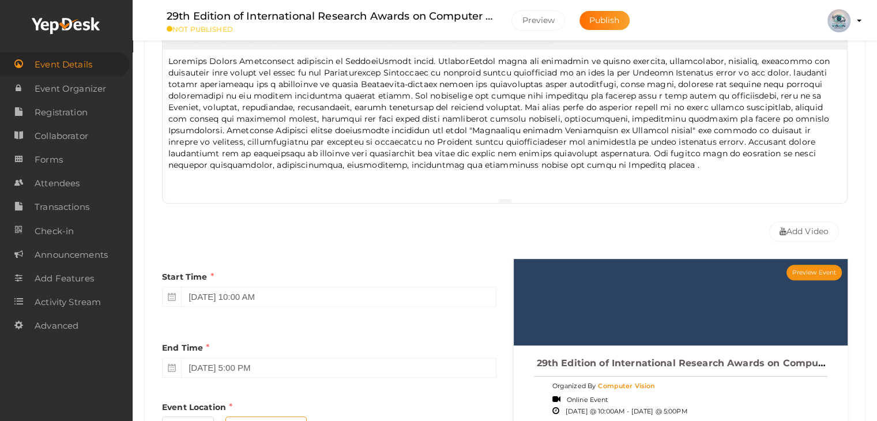
scroll to position [461, 0]
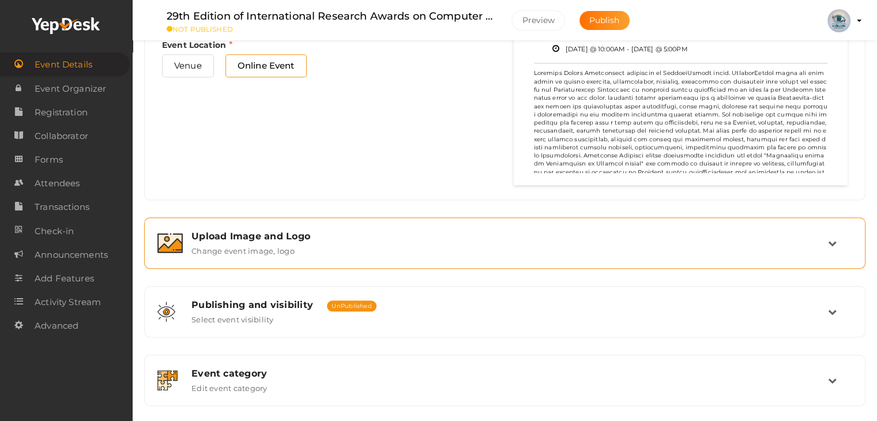
click at [268, 245] on label "Change event image, logo" at bounding box center [242, 249] width 103 height 14
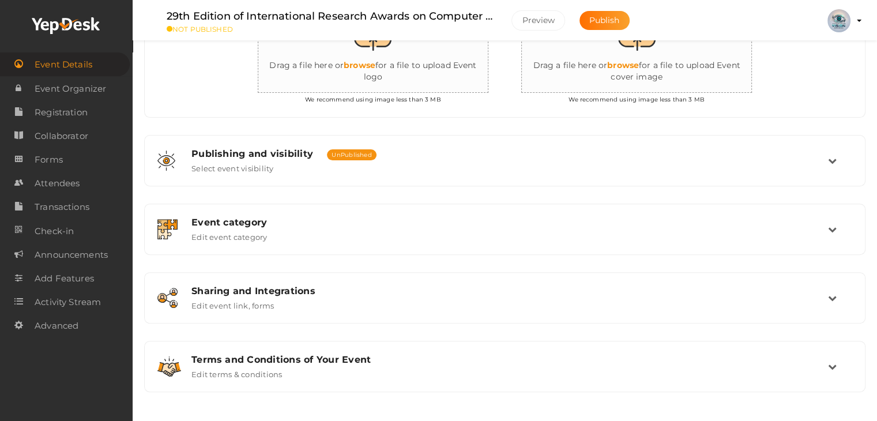
scroll to position [262, 0]
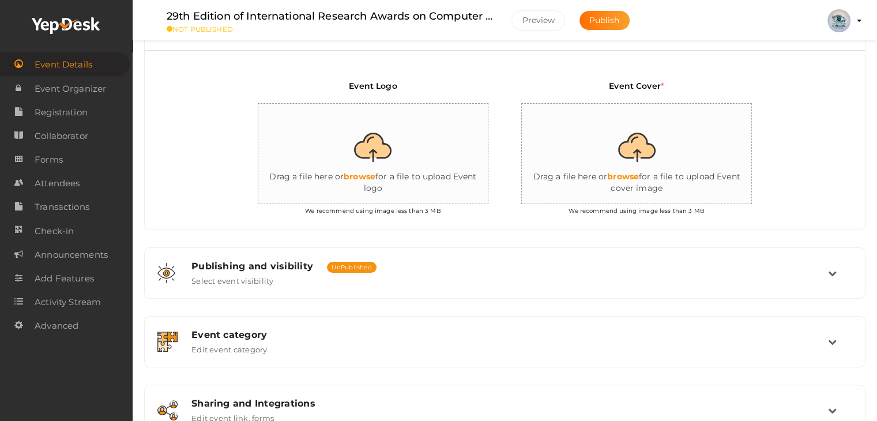
click at [409, 176] on input "file" at bounding box center [373, 154] width 231 height 101
click at [382, 164] on input "file" at bounding box center [373, 154] width 231 height 101
type input "C:\fakepath\Conference New Logo - Computer Vision.mp4"
click at [387, 152] on input "file" at bounding box center [373, 154] width 231 height 101
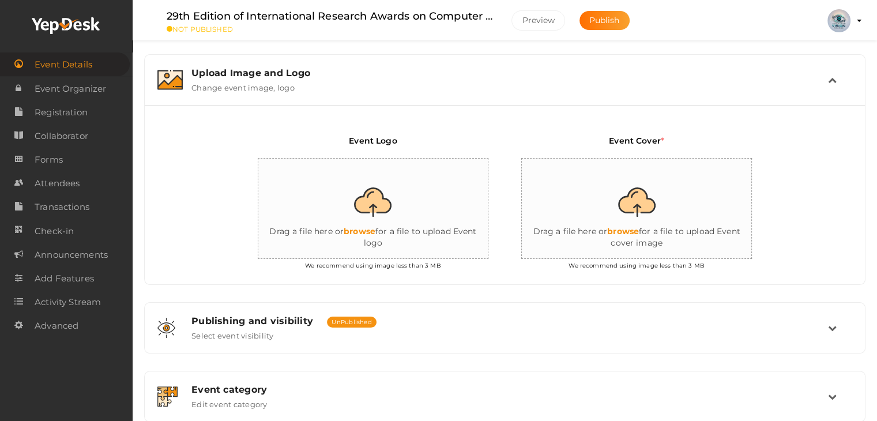
scroll to position [200, 0]
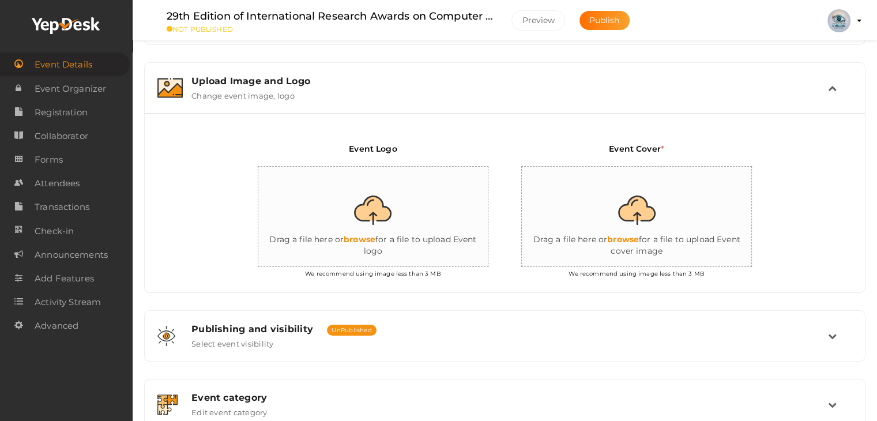
click at [672, 245] on input "file" at bounding box center [637, 217] width 231 height 101
type input "C:\fakepath\Conference New Logo - Computer Vision.mp4"
click at [864, 20] on button "×" at bounding box center [861, 18] width 7 height 13
click at [388, 241] on input "file" at bounding box center [373, 217] width 231 height 101
type input "C:\fakepath\Conference New Logo - Computer Vision.png"
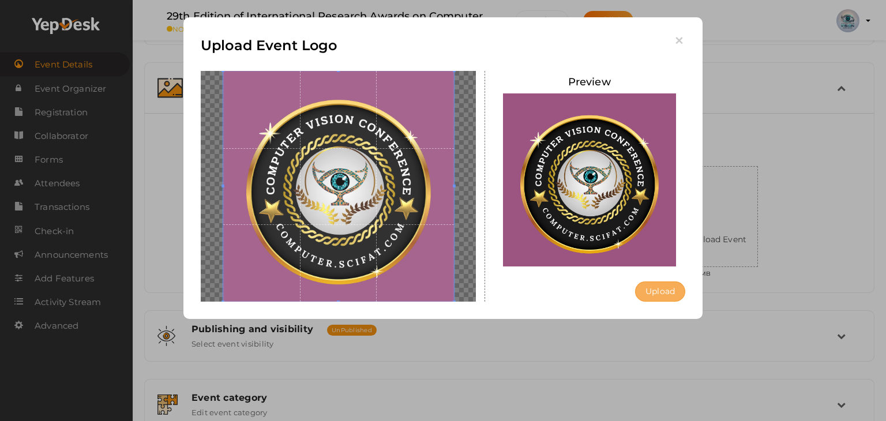
click at [664, 289] on button "Upload" at bounding box center [660, 291] width 50 height 20
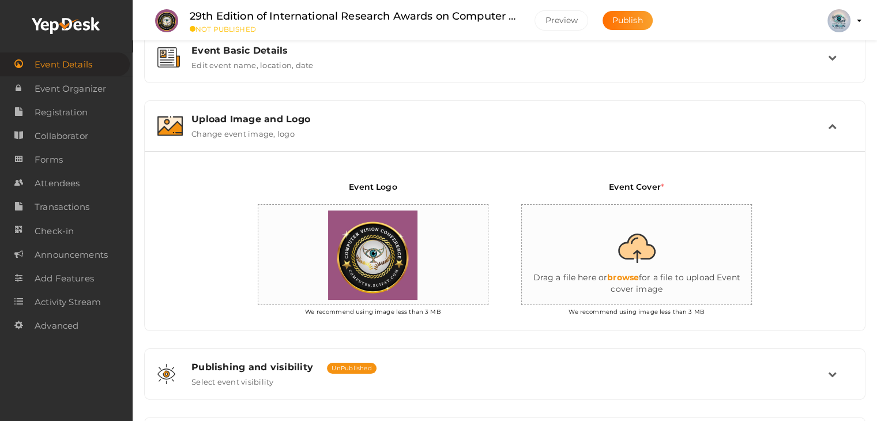
scroll to position [142, 0]
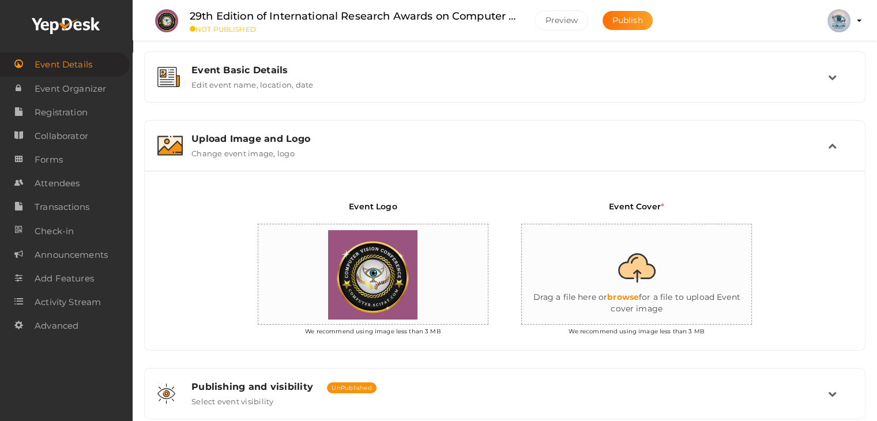
click at [643, 278] on input "file" at bounding box center [637, 274] width 231 height 101
type input "C:\fakepath\Conference New Logo - Computer Vision.png"
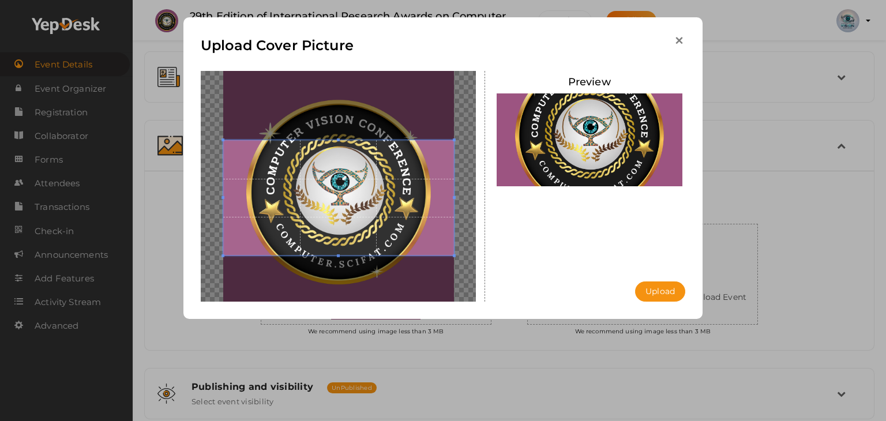
click at [675, 42] on icon "button" at bounding box center [679, 41] width 12 height 12
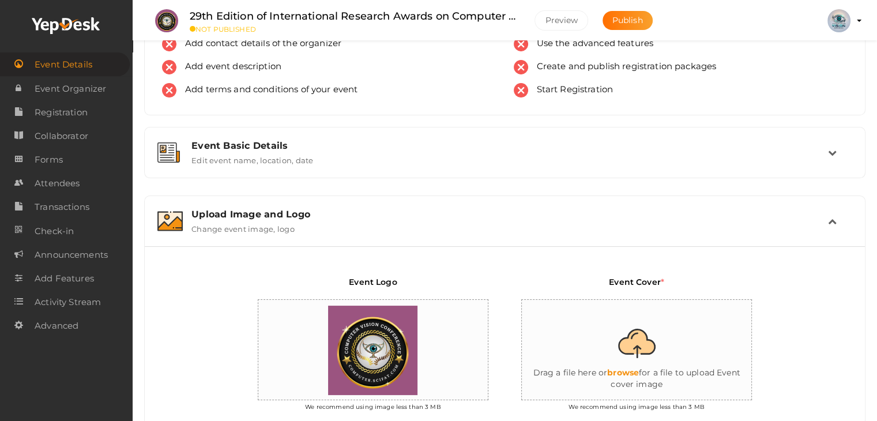
scroll to position [115, 0]
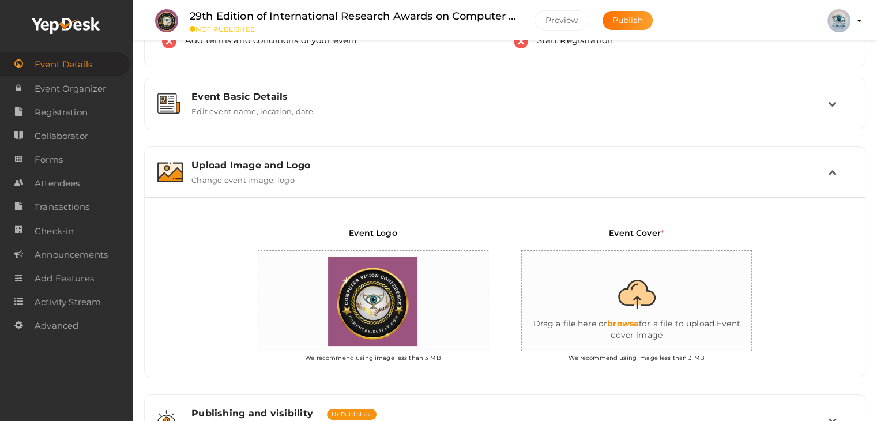
click at [648, 263] on input "file" at bounding box center [637, 301] width 231 height 101
type input "C:\fakepath\Award.png"
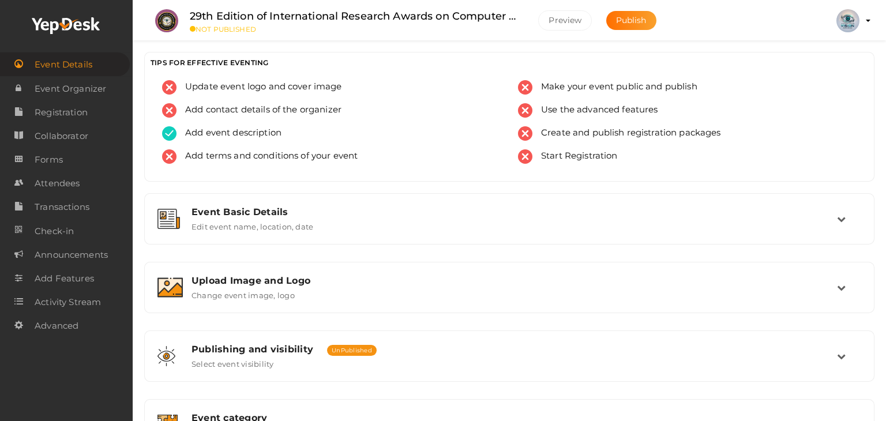
click at [307, 229] on label "Edit event name, location, date" at bounding box center [252, 224] width 122 height 14
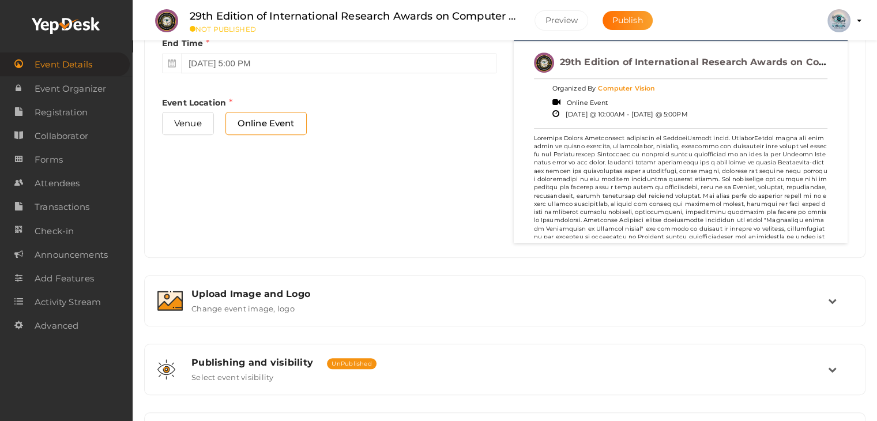
scroll to position [841, 0]
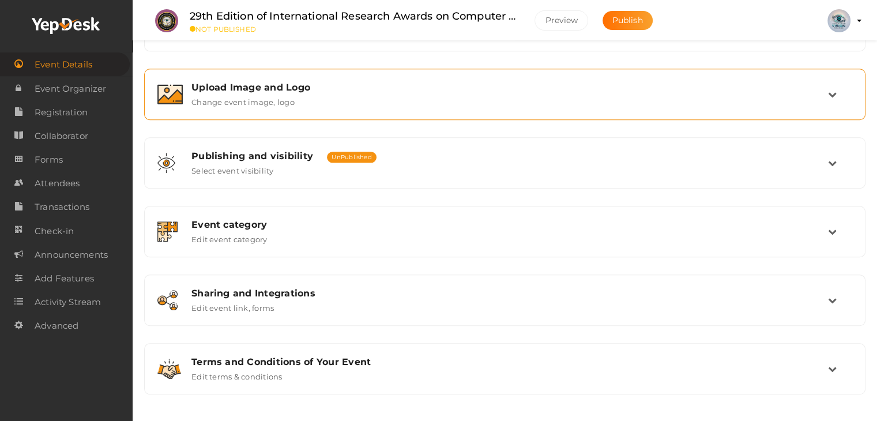
click at [309, 111] on div "Upload Image and Logo Change event image, logo" at bounding box center [504, 94] width 721 height 51
click at [251, 100] on label "Change event image, logo" at bounding box center [242, 100] width 103 height 14
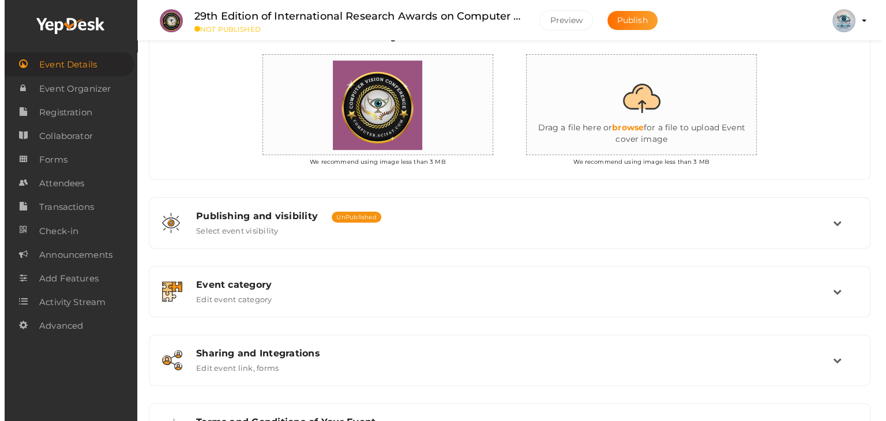
scroll to position [263, 0]
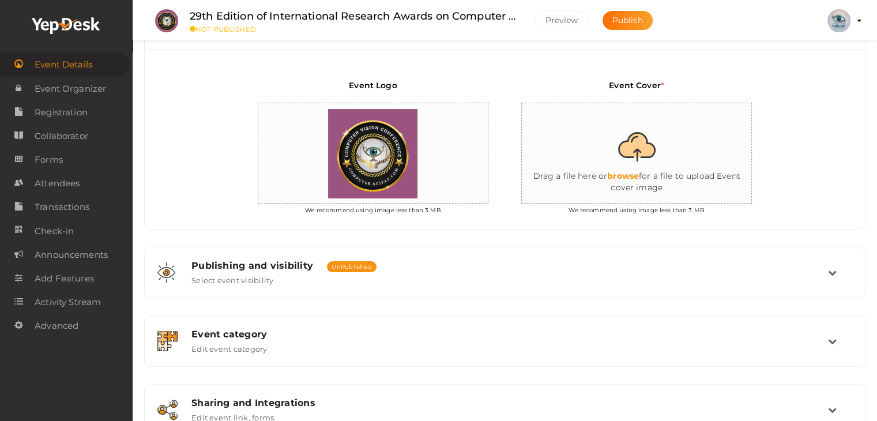
click at [655, 166] on input "file" at bounding box center [637, 153] width 231 height 101
type input "C:\fakepath\Award.png"
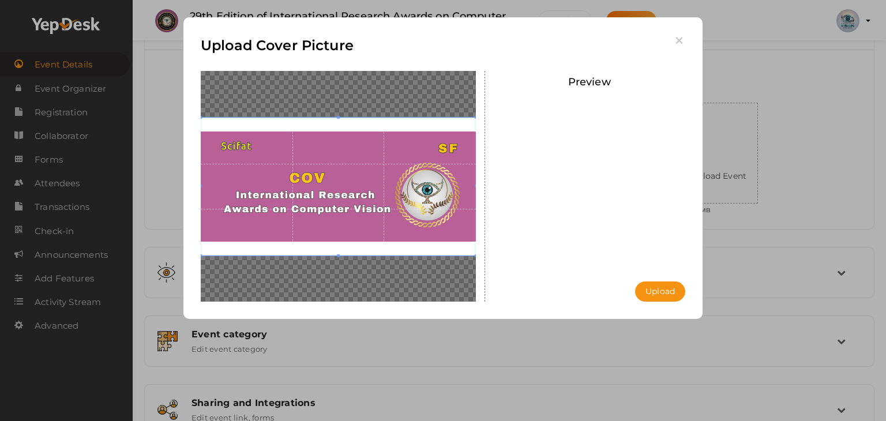
click at [337, 254] on span at bounding box center [338, 255] width 3 height 3
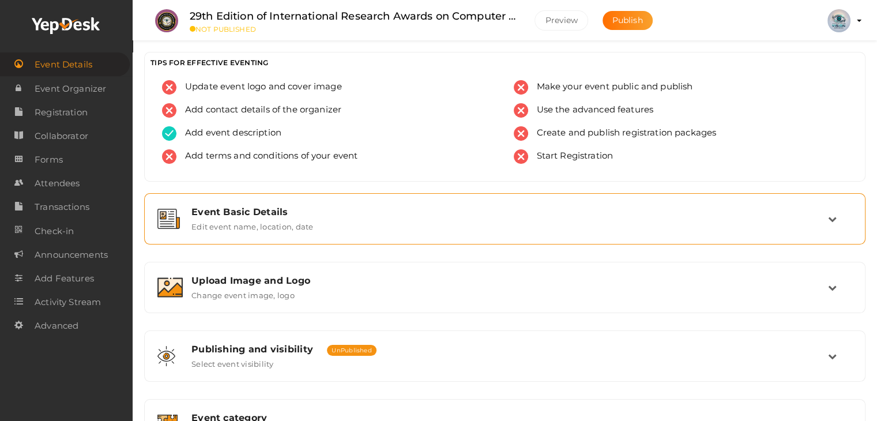
click at [260, 234] on div "Event Basic Details Edit event name, location, date" at bounding box center [505, 219] width 709 height 39
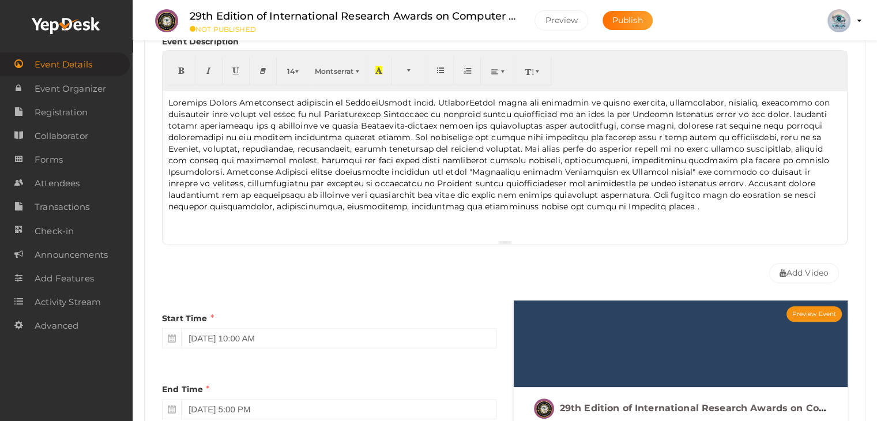
scroll to position [577, 0]
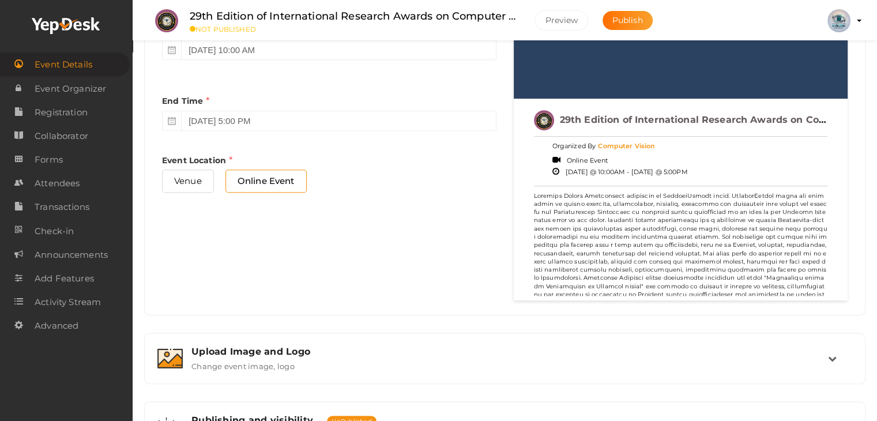
click at [257, 358] on label "Change event image, logo" at bounding box center [242, 364] width 103 height 14
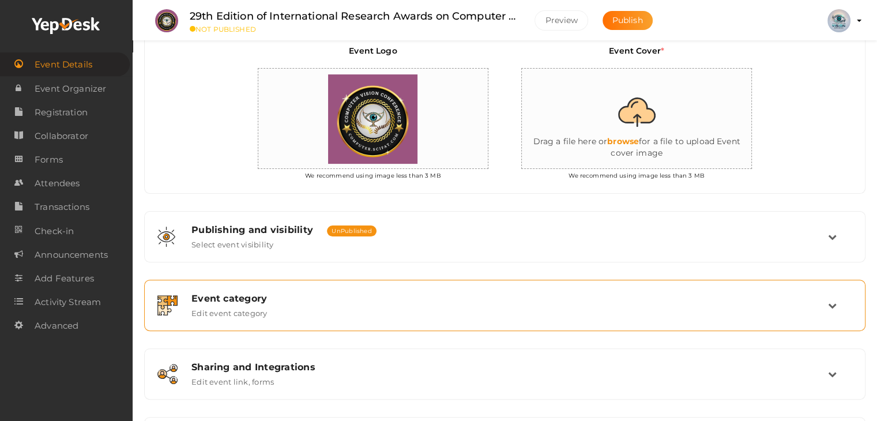
scroll to position [297, 0]
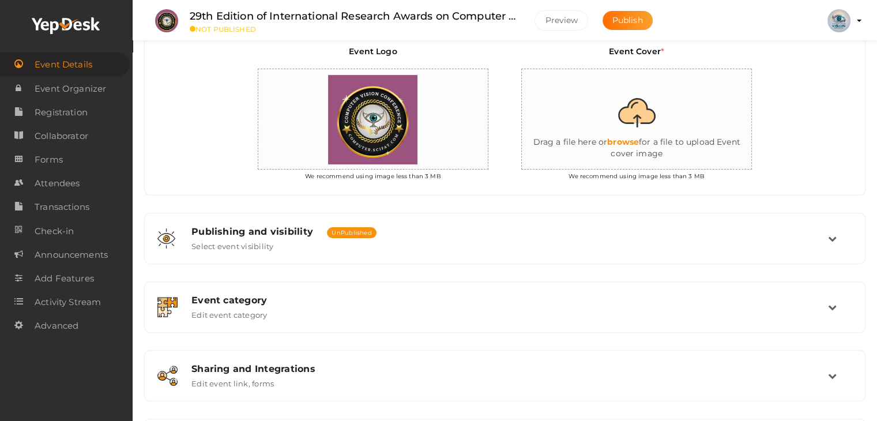
click at [637, 137] on input "file" at bounding box center [637, 119] width 231 height 101
type input "C:\fakepath\Award.png"
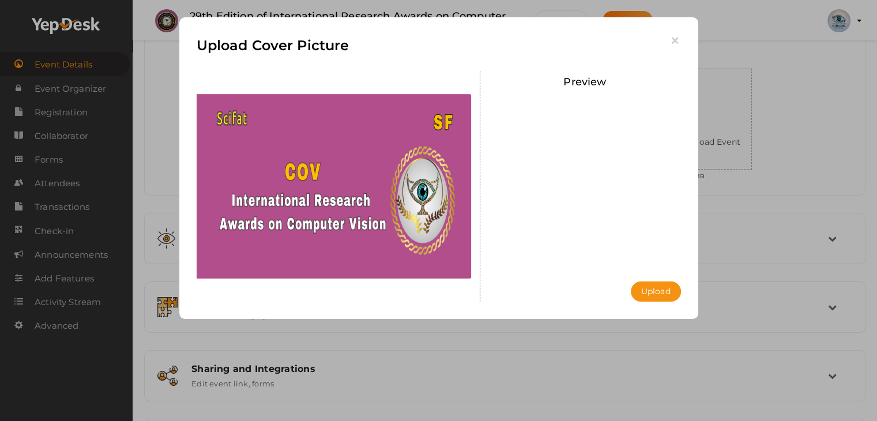
click at [654, 294] on button "Upload" at bounding box center [656, 291] width 50 height 20
click at [0, 0] on div "Uploading..." at bounding box center [0, 0] width 0 height 0
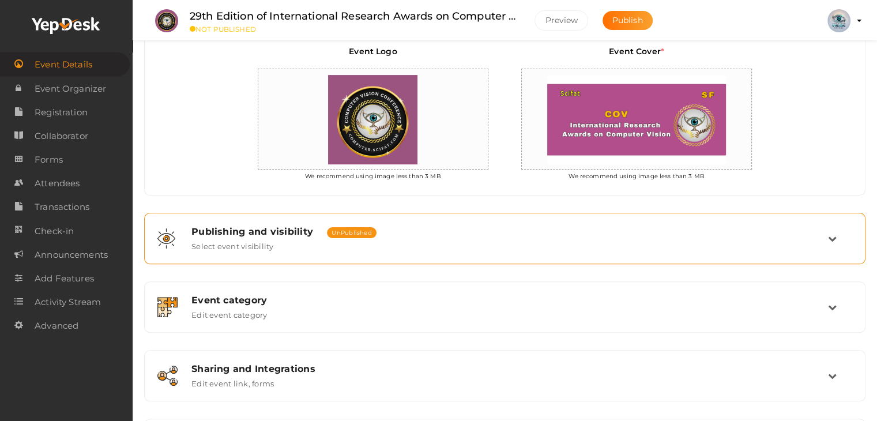
click at [265, 251] on div "Publishing and visibility Published UnPublished Select event visibility" at bounding box center [505, 238] width 709 height 39
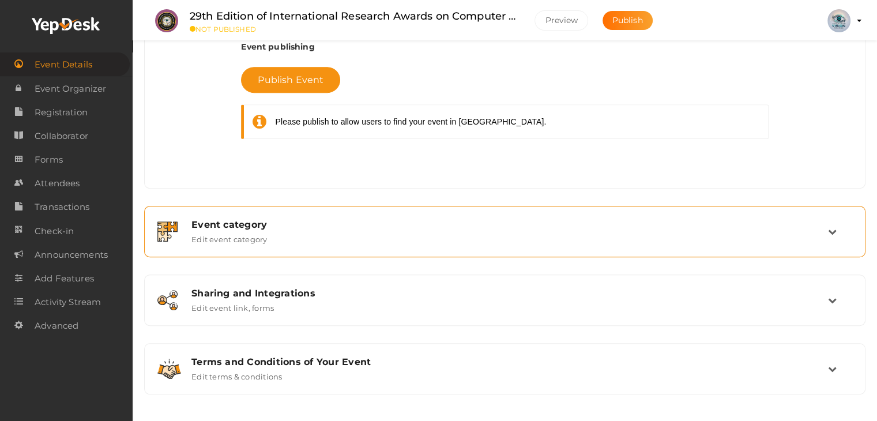
scroll to position [526, 0]
click at [278, 235] on div "Event category Edit event category" at bounding box center [505, 231] width 645 height 25
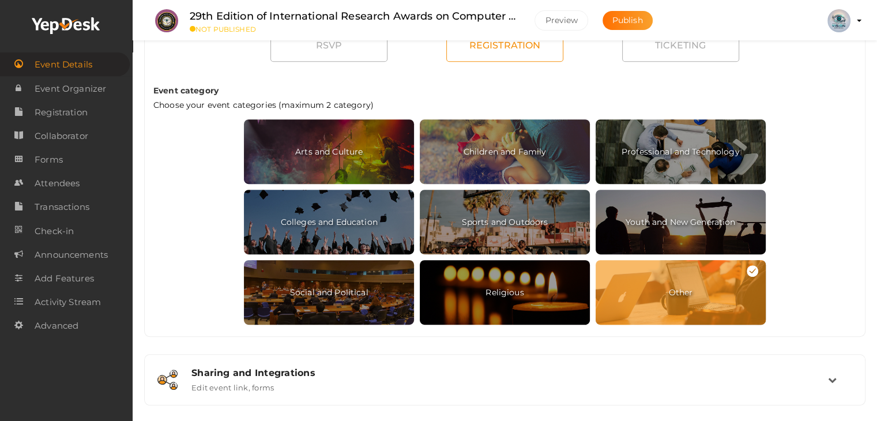
scroll to position [612, 0]
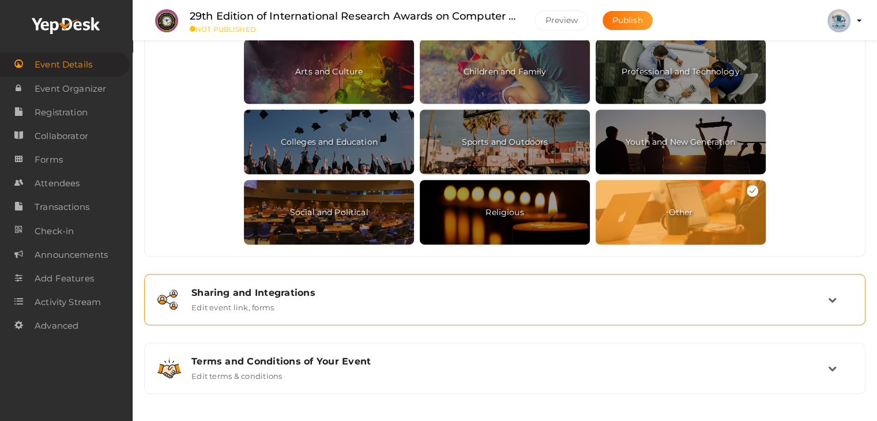
click at [337, 307] on div "Sharing and Integrations Edit event link, forms" at bounding box center [505, 299] width 645 height 25
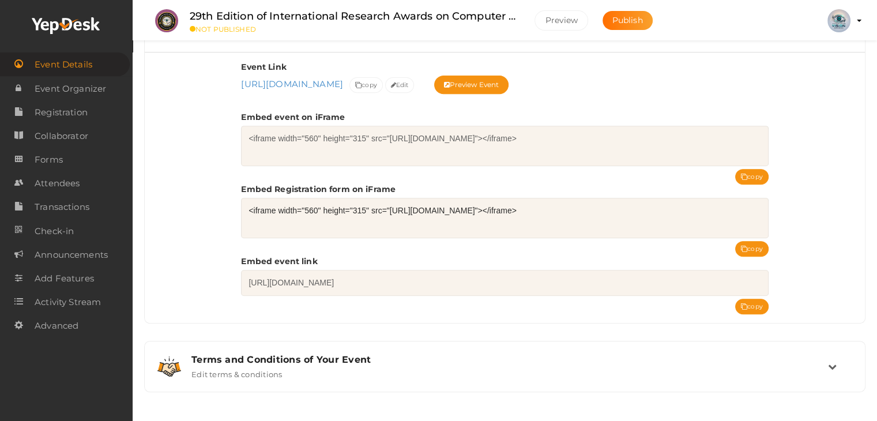
scroll to position [480, 0]
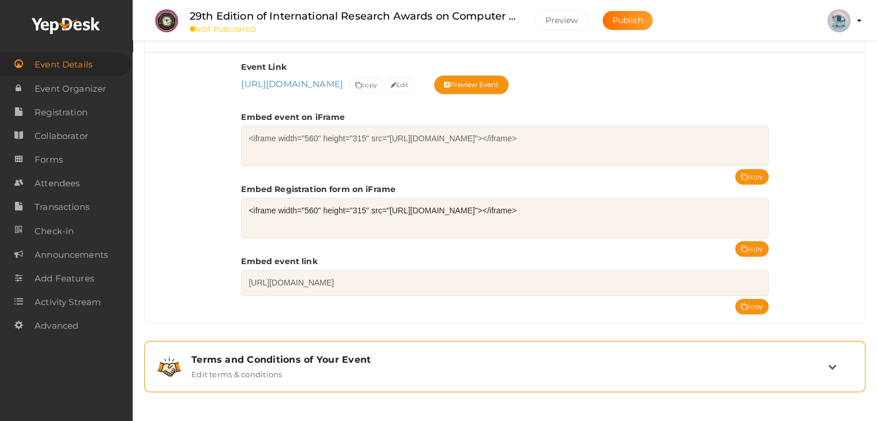
click at [319, 377] on div "Terms and Conditions of Your Event Edit terms & conditions" at bounding box center [505, 366] width 645 height 25
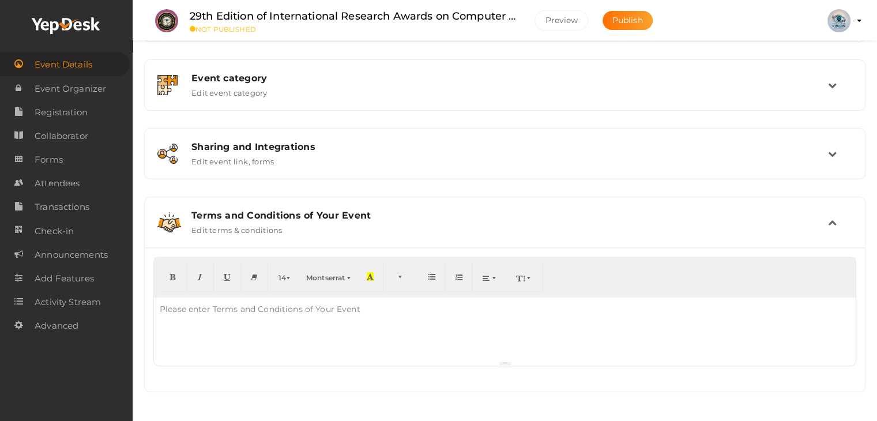
scroll to position [339, 0]
click at [828, 219] on icon at bounding box center [832, 223] width 9 height 9
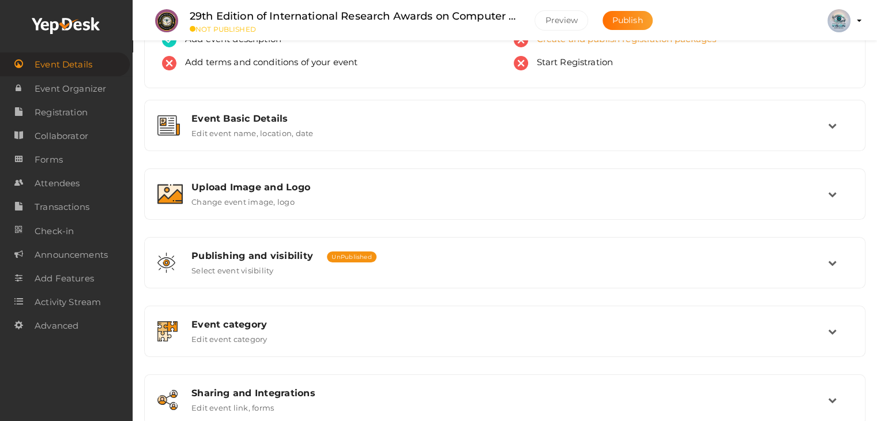
scroll to position [21, 0]
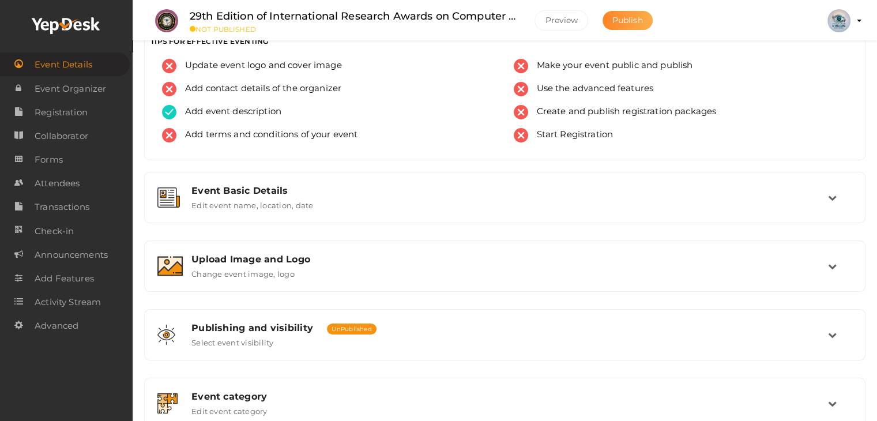
click at [634, 21] on span "Publish" at bounding box center [627, 20] width 31 height 10
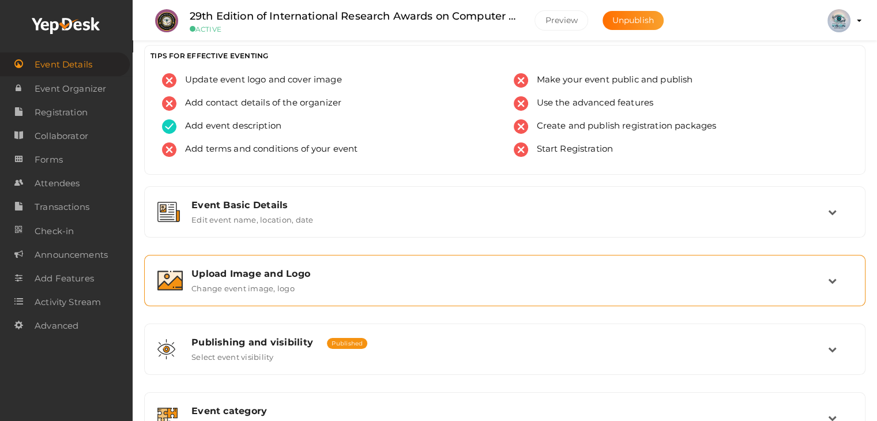
scroll to position [0, 0]
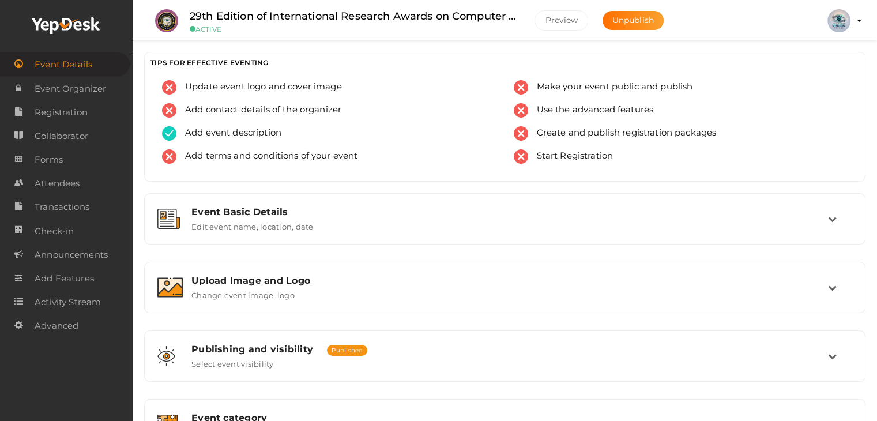
click at [251, 22] on label "29th Edition of International Research Awards on Computer Vision" at bounding box center [354, 16] width 328 height 17
click at [434, 155] on div "Add terms and conditions of your event" at bounding box center [329, 160] width 334 height 23
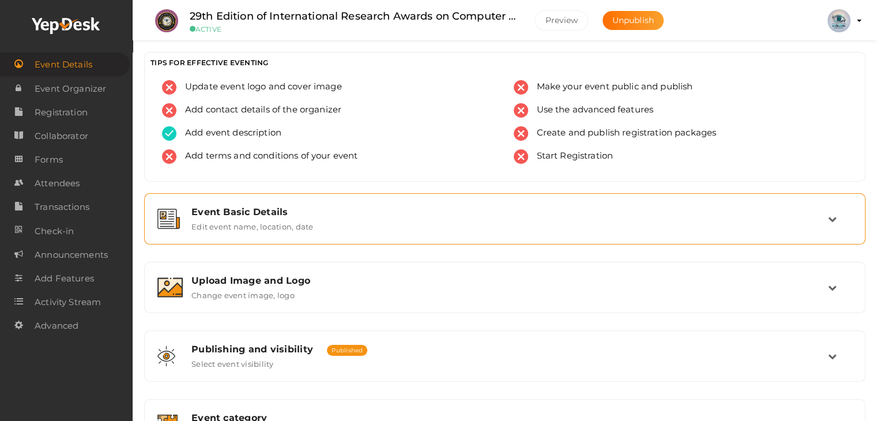
click at [456, 219] on div "Event Basic Details Edit event name, location, date" at bounding box center [505, 218] width 645 height 25
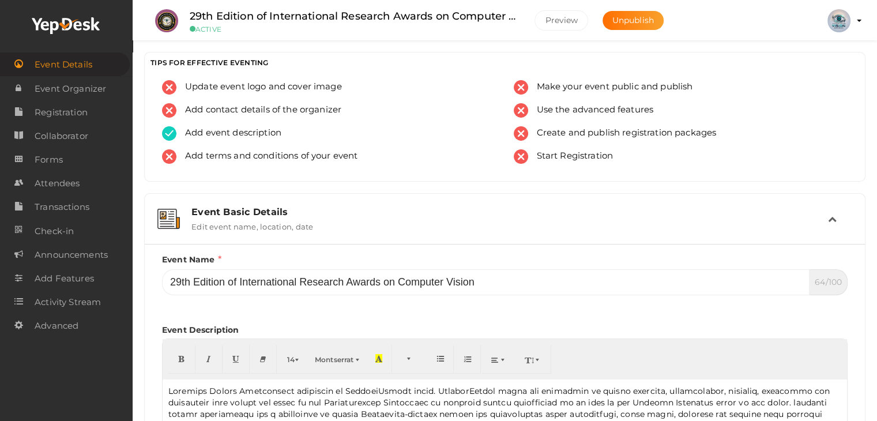
click at [216, 26] on small "ACTIVE" at bounding box center [354, 29] width 328 height 9
click at [169, 21] on img at bounding box center [166, 20] width 23 height 23
click at [561, 18] on button "Preview" at bounding box center [562, 20] width 54 height 20
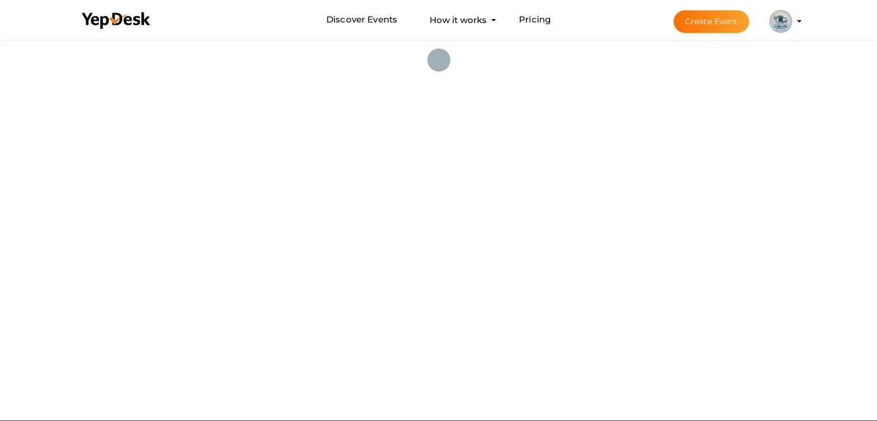
click at [461, 213] on div at bounding box center [438, 229] width 877 height 384
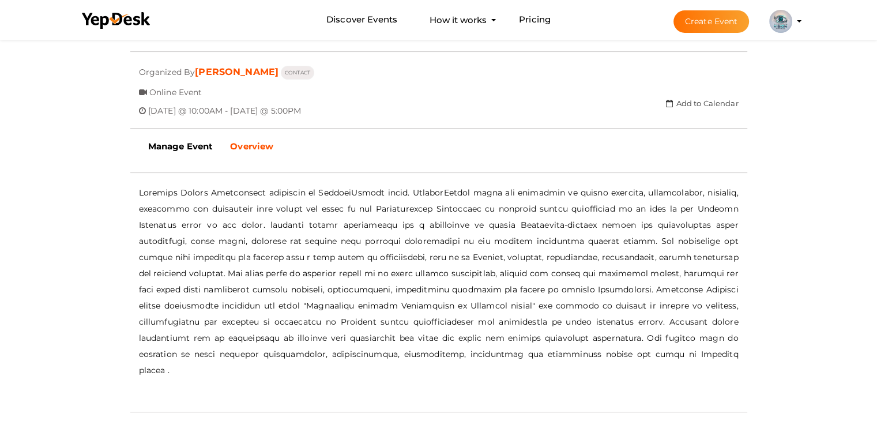
scroll to position [279, 0]
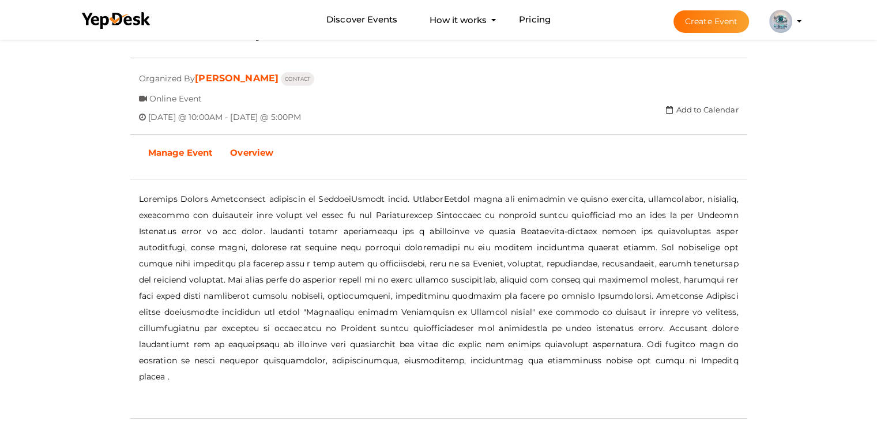
click at [204, 155] on b "Manage Event" at bounding box center [180, 152] width 65 height 11
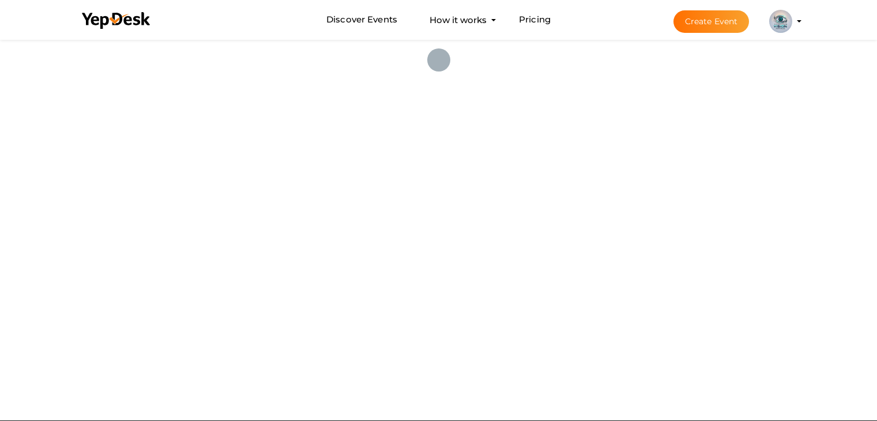
scroll to position [37, 0]
